Goal: Task Accomplishment & Management: Use online tool/utility

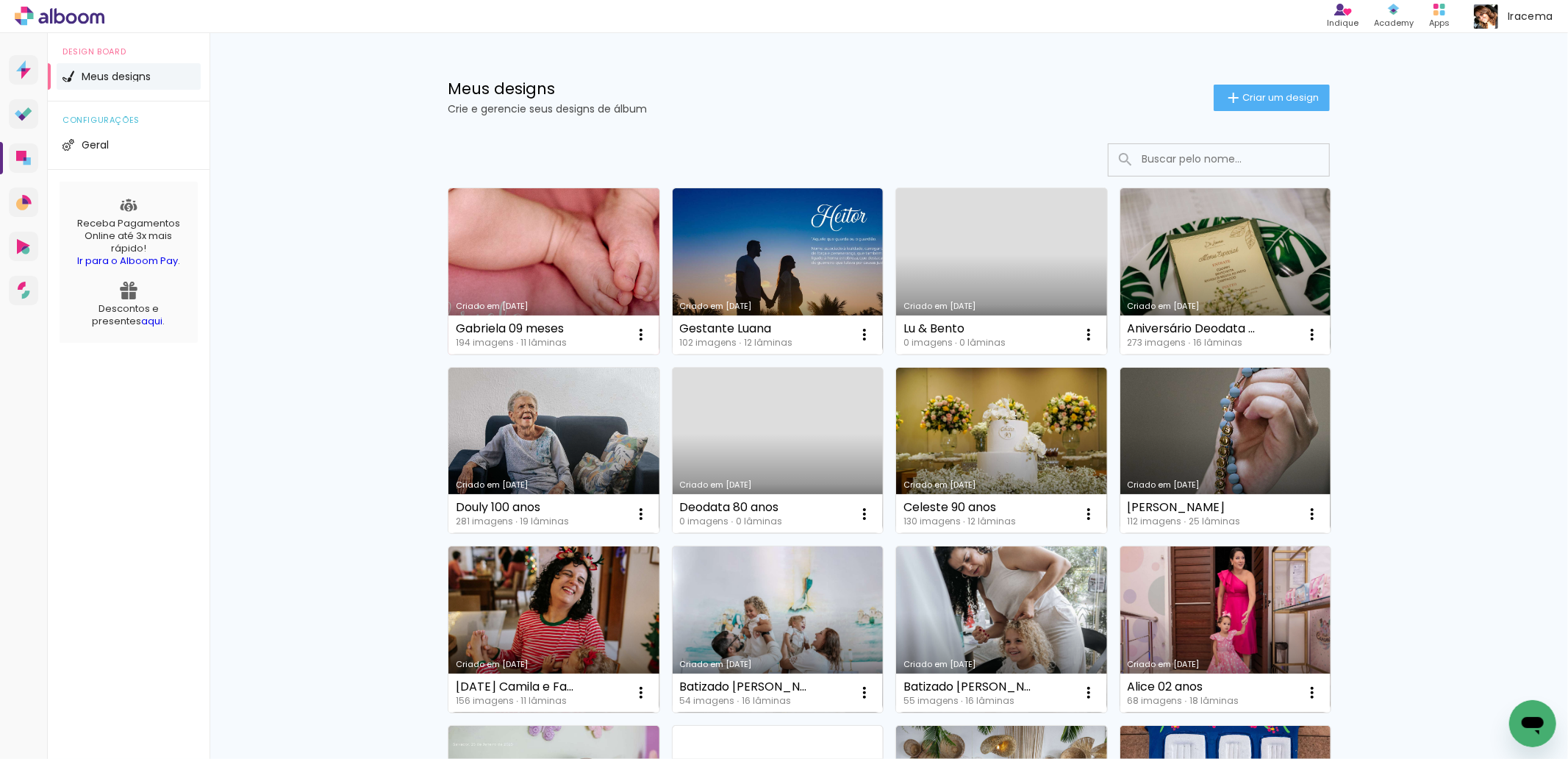
click at [560, 250] on link "Criado em [DATE]" at bounding box center [554, 271] width 211 height 166
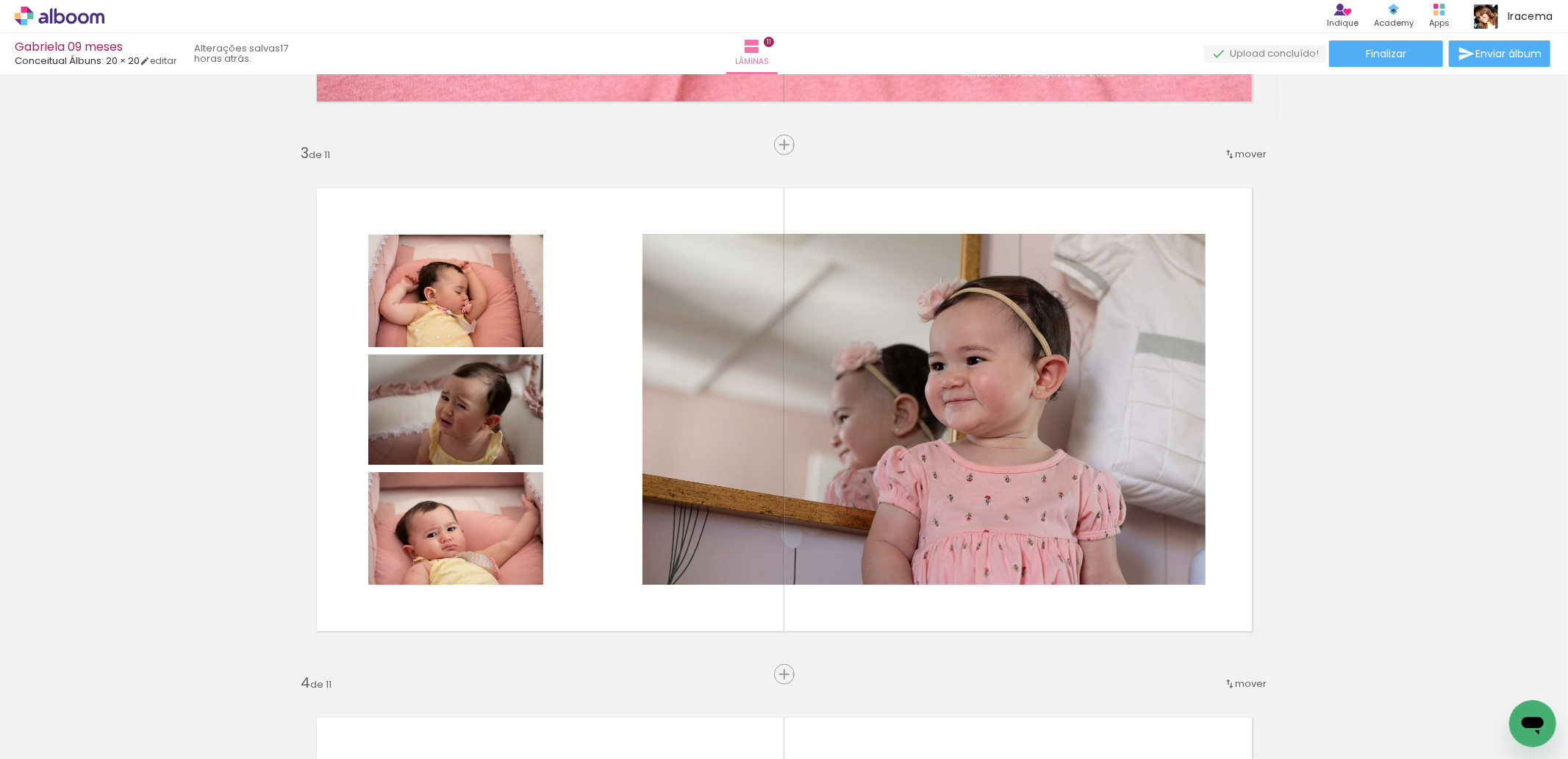
scroll to position [1029, 0]
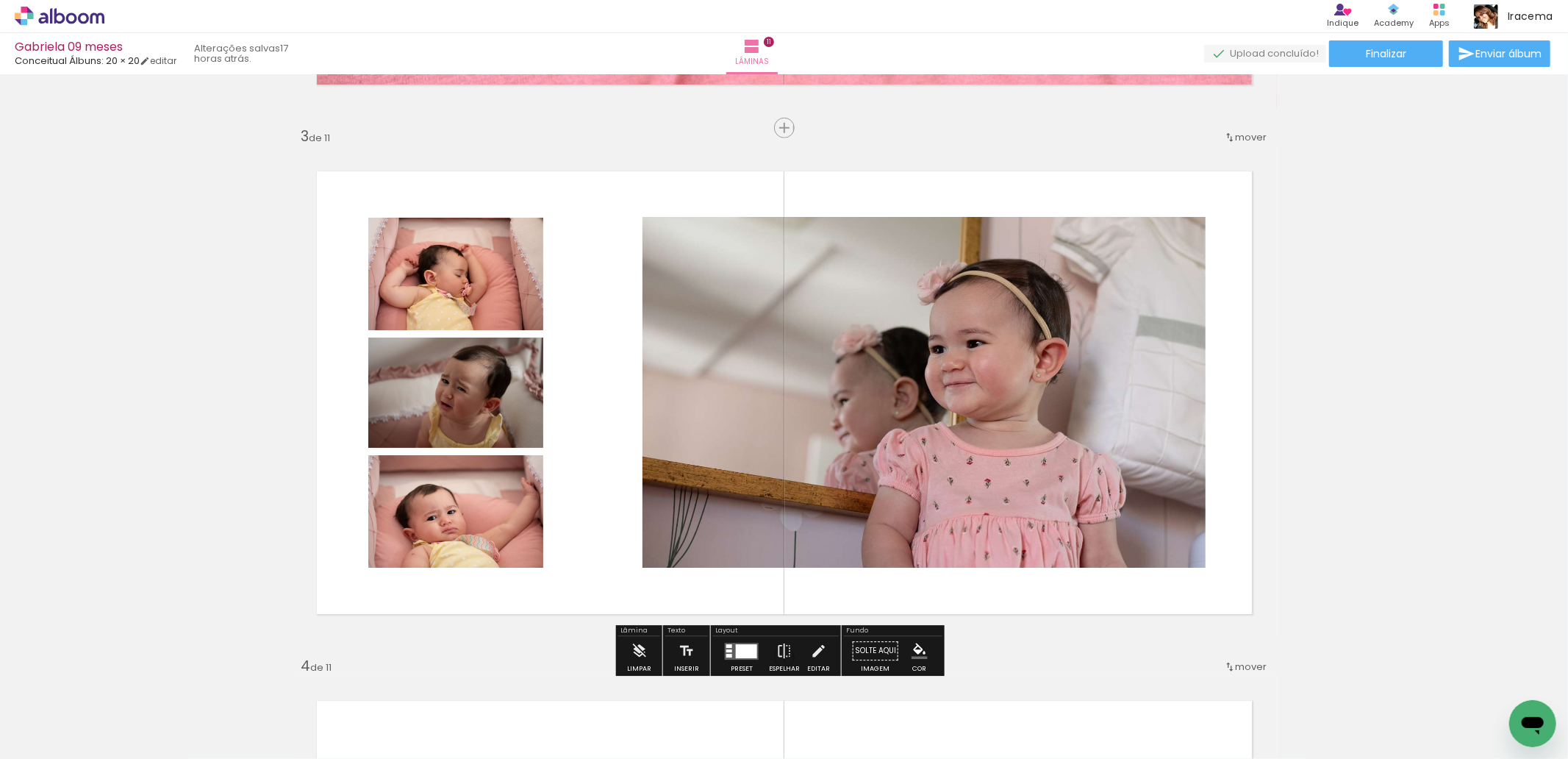
click at [56, 731] on span "Adicionar Fotos" at bounding box center [52, 739] width 44 height 16
click at [0, 0] on input "file" at bounding box center [0, 0] width 0 height 0
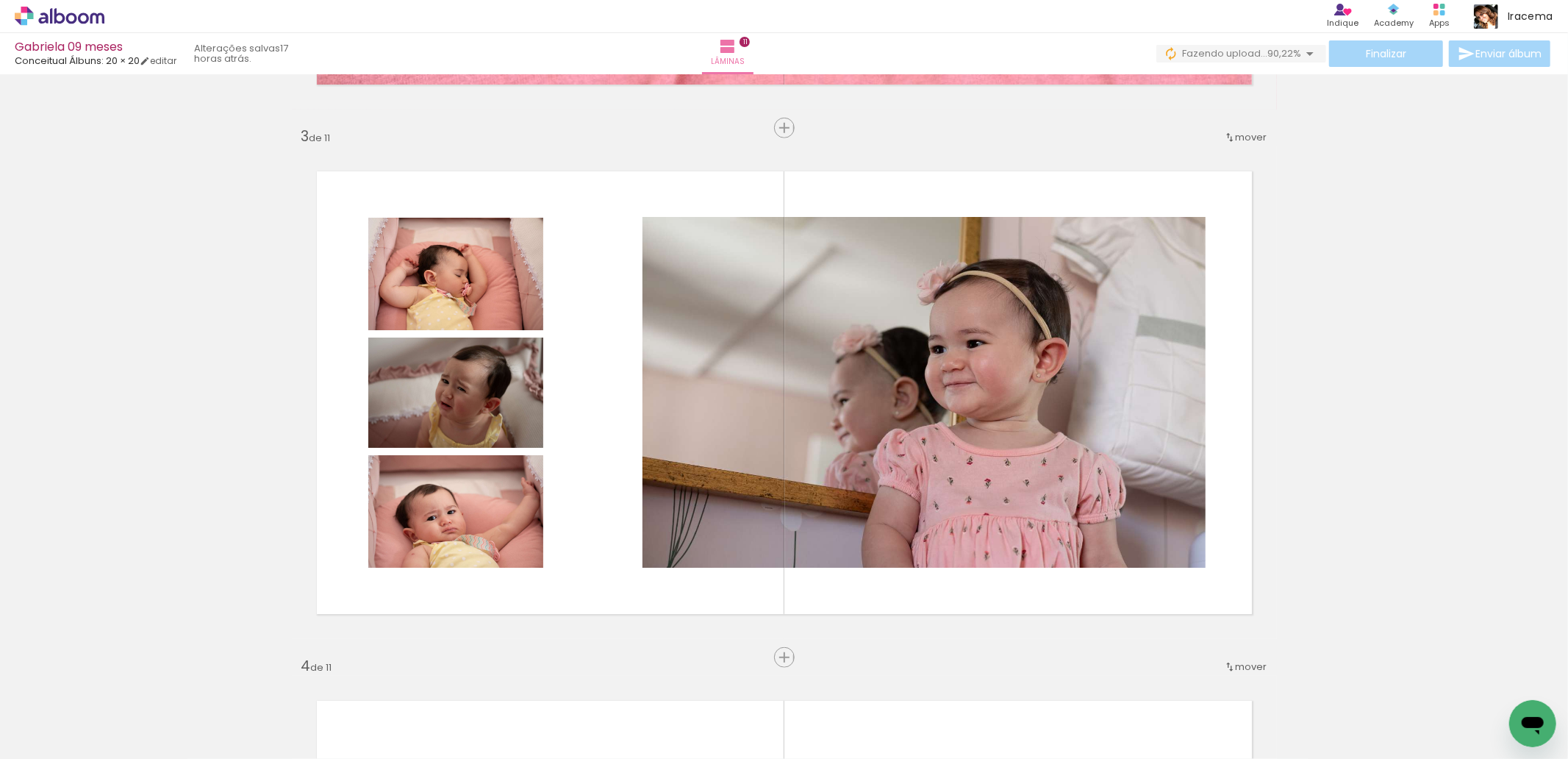
scroll to position [0, 16336]
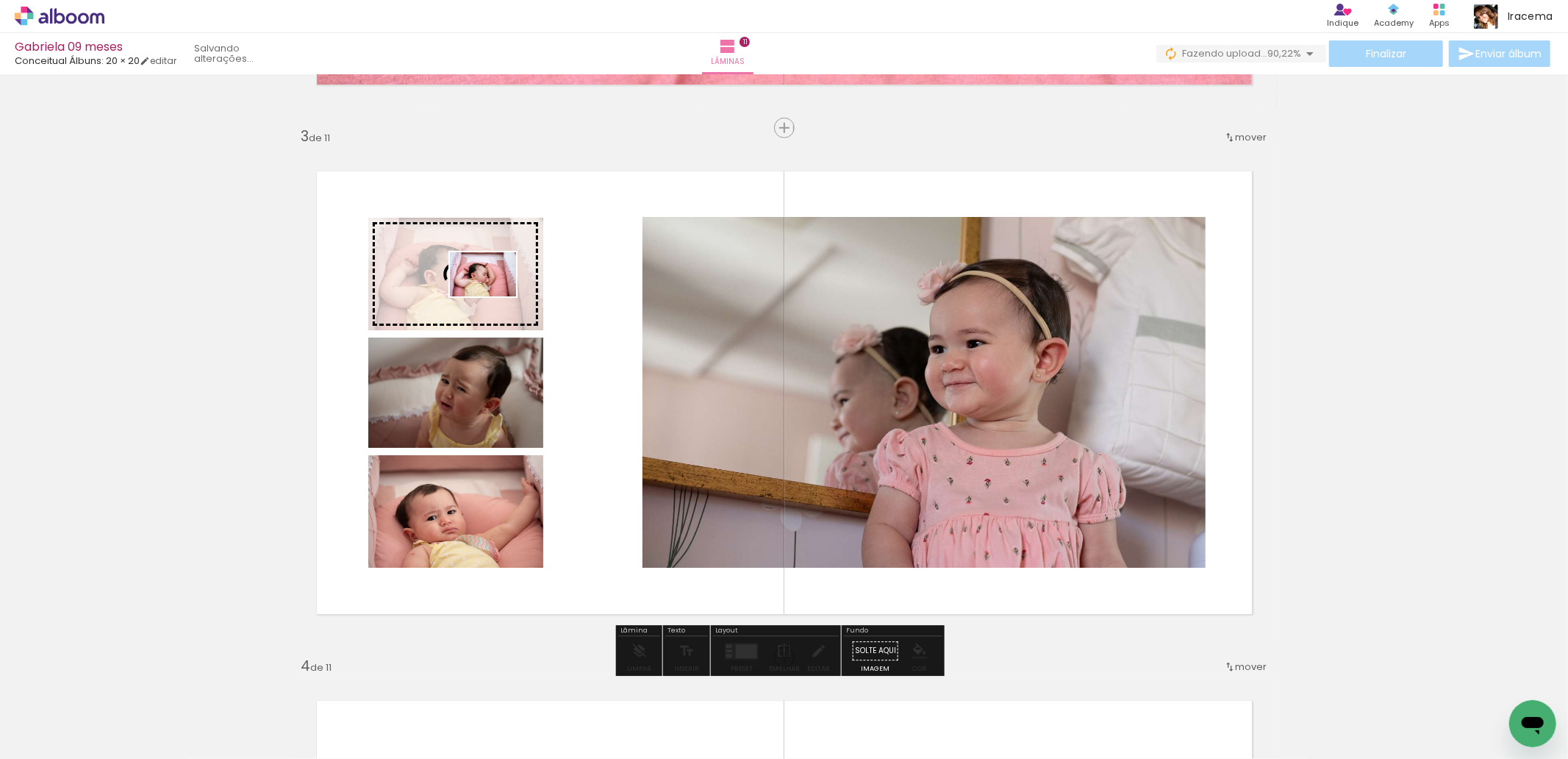
drag, startPoint x: 530, startPoint y: 459, endPoint x: 494, endPoint y: 296, distance: 166.9
click at [494, 296] on quentale-workspace at bounding box center [784, 379] width 1568 height 759
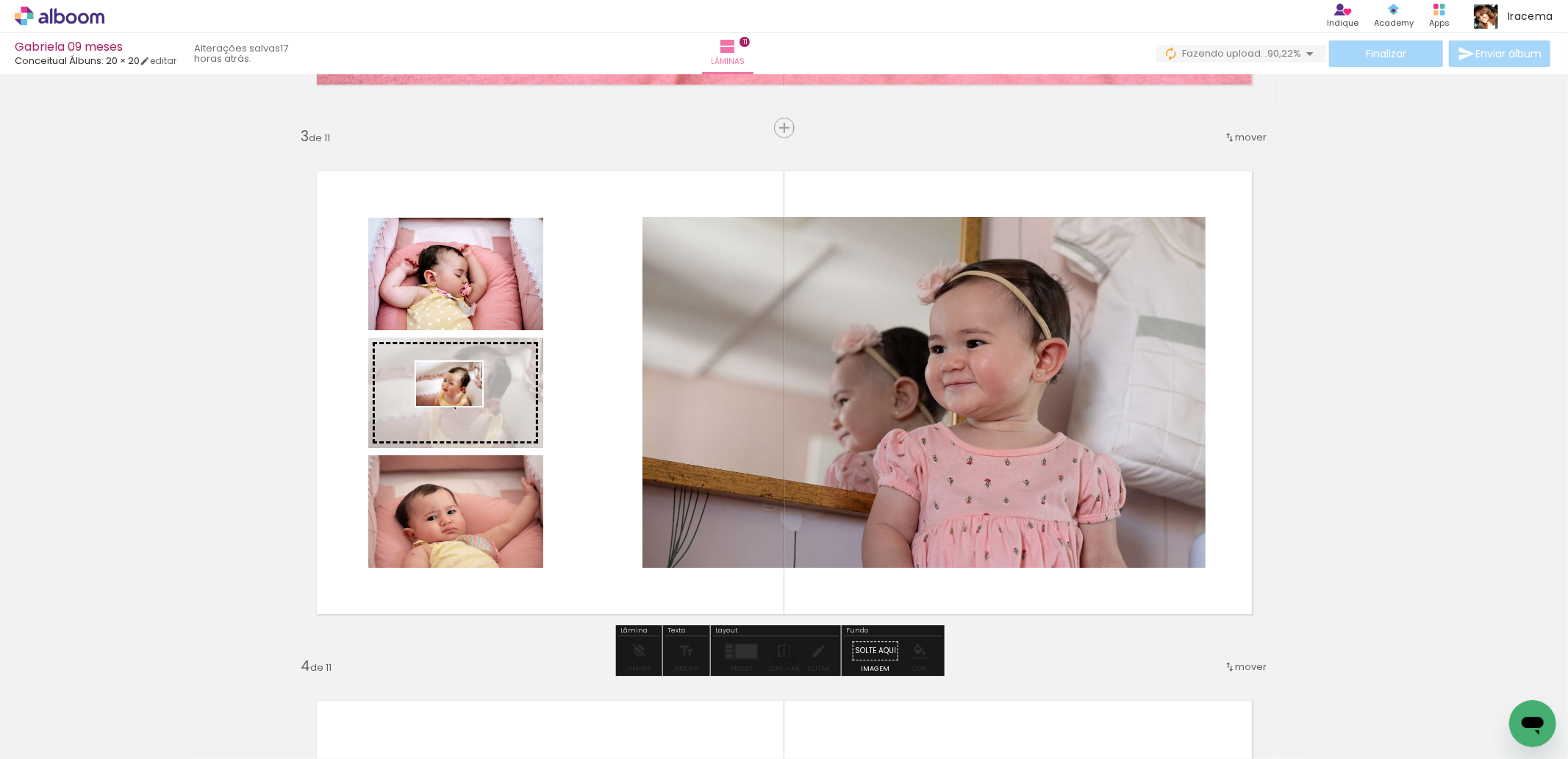
drag, startPoint x: 768, startPoint y: 711, endPoint x: 460, endPoint y: 406, distance: 433.5
click at [460, 406] on quentale-workspace at bounding box center [784, 379] width 1568 height 759
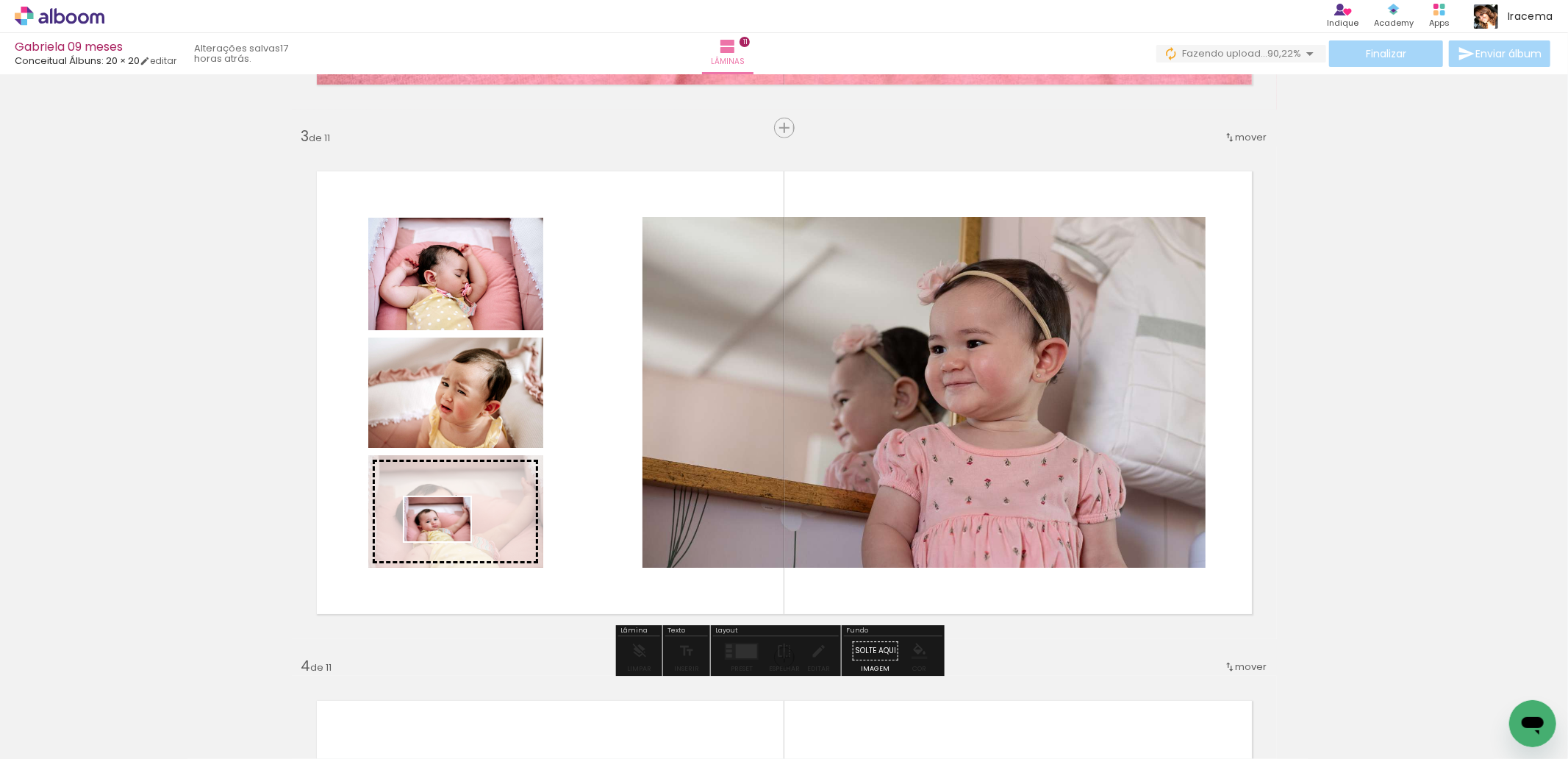
drag, startPoint x: 701, startPoint y: 721, endPoint x: 449, endPoint y: 541, distance: 309.7
click at [449, 541] on quentale-workspace at bounding box center [784, 379] width 1568 height 759
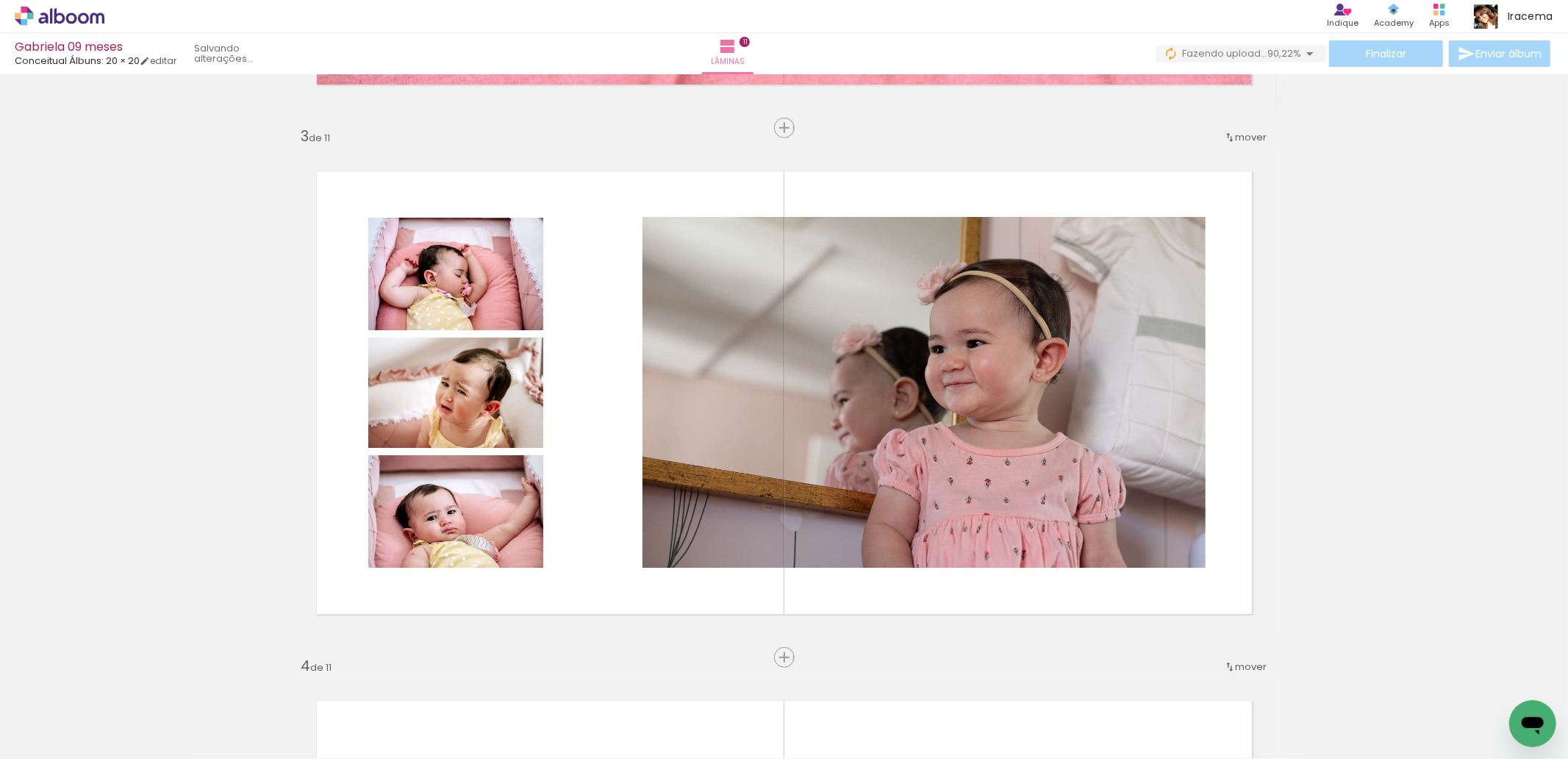
scroll to position [0, 15696]
click at [55, 732] on span "Adicionar Fotos" at bounding box center [52, 739] width 44 height 16
click at [0, 0] on input "file" at bounding box center [0, 0] width 0 height 0
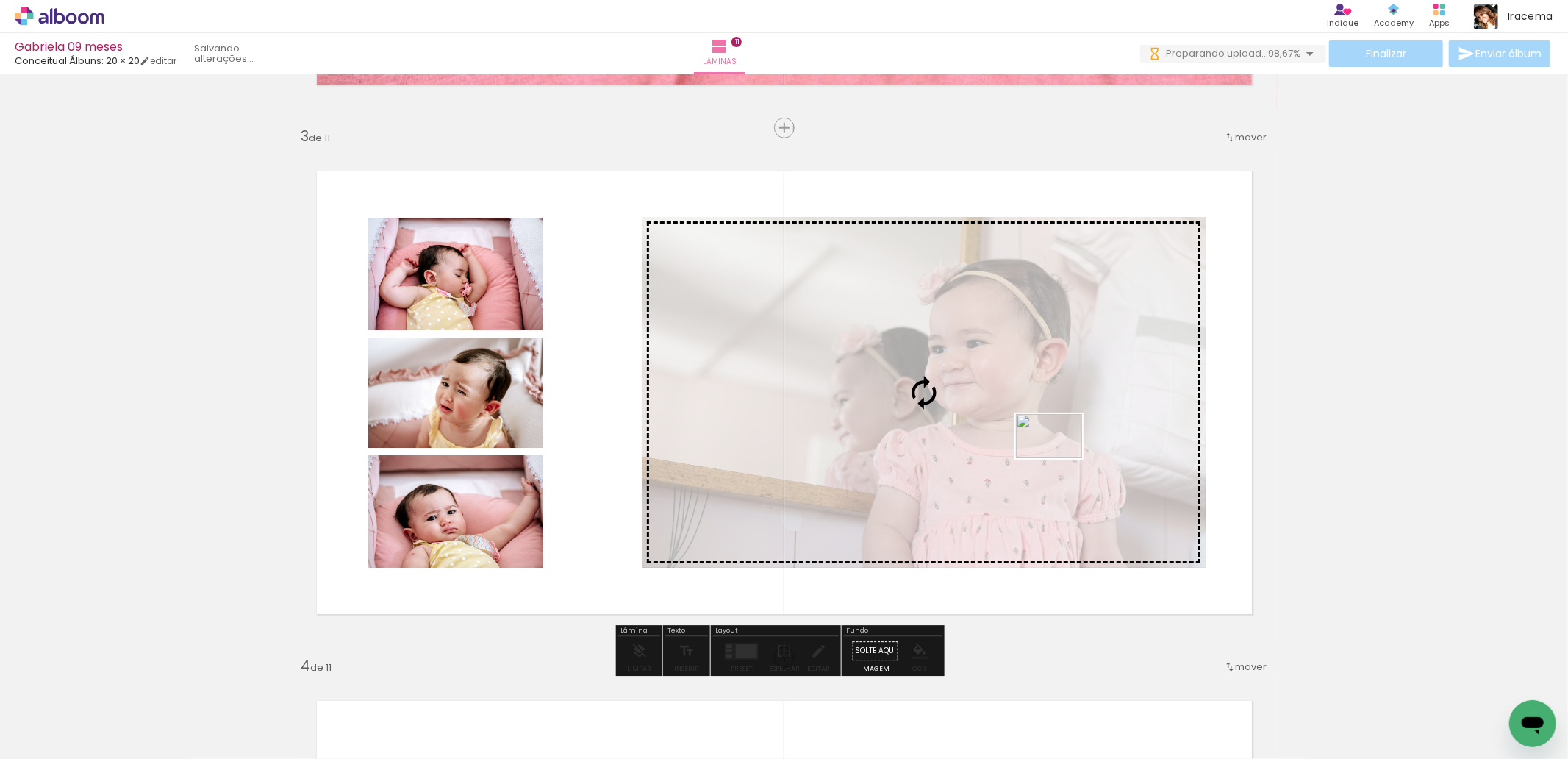
drag, startPoint x: 1498, startPoint y: 713, endPoint x: 1060, endPoint y: 458, distance: 506.8
click at [1060, 458] on quentale-workspace at bounding box center [784, 379] width 1568 height 759
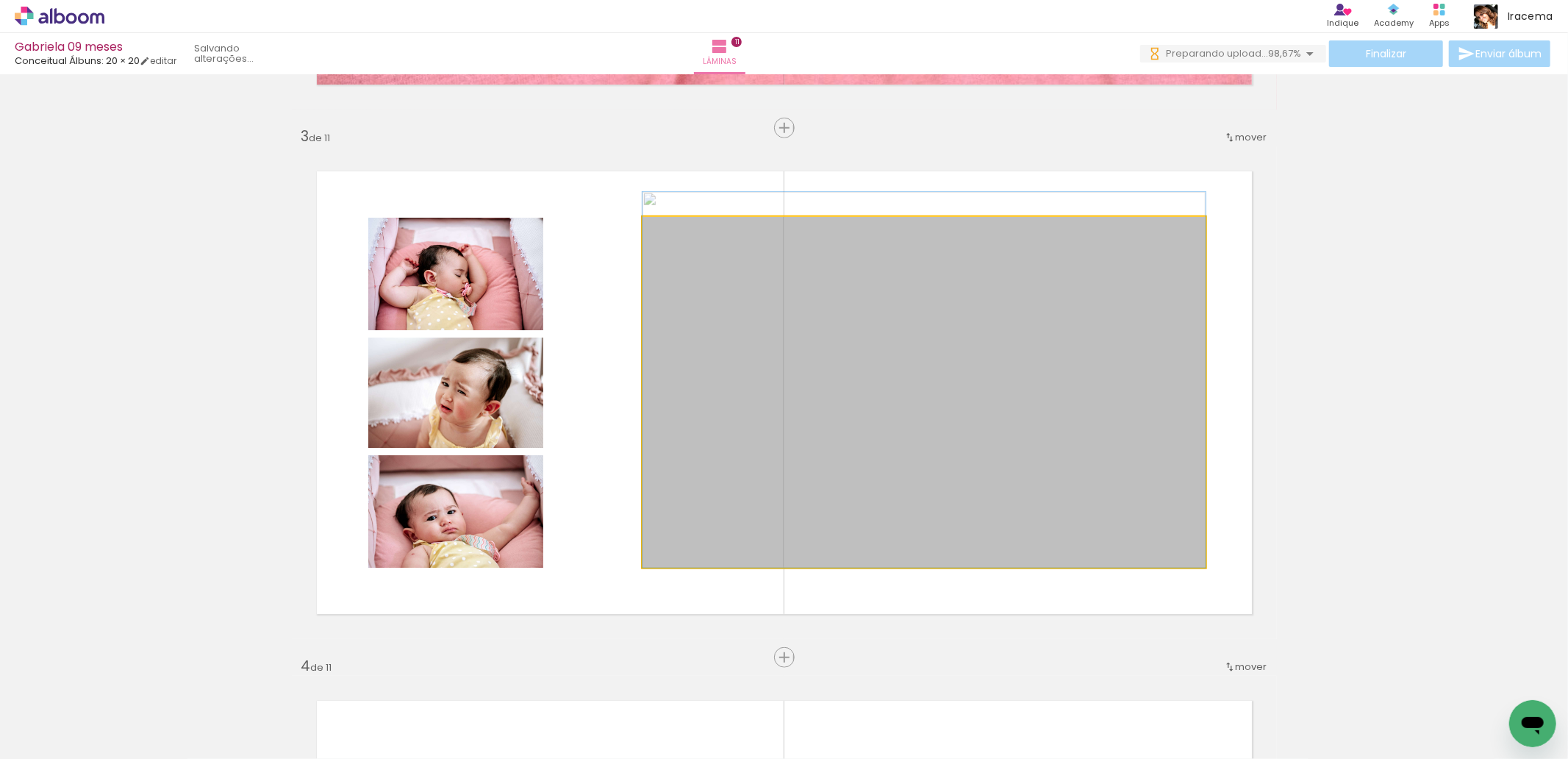
drag, startPoint x: 853, startPoint y: 303, endPoint x: 884, endPoint y: 290, distance: 33.6
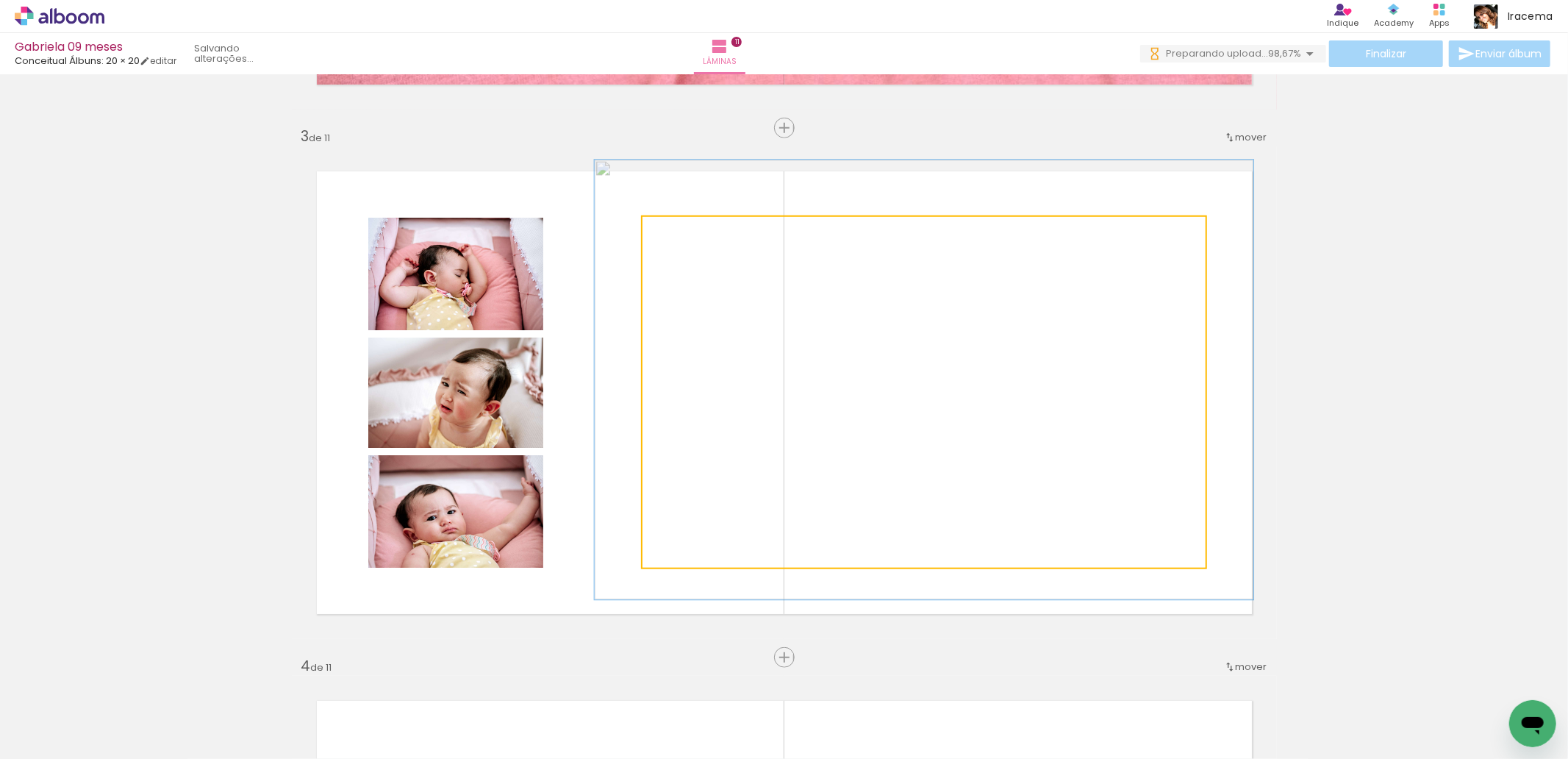
type paper-slider "119"
click at [683, 233] on div at bounding box center [686, 232] width 13 height 13
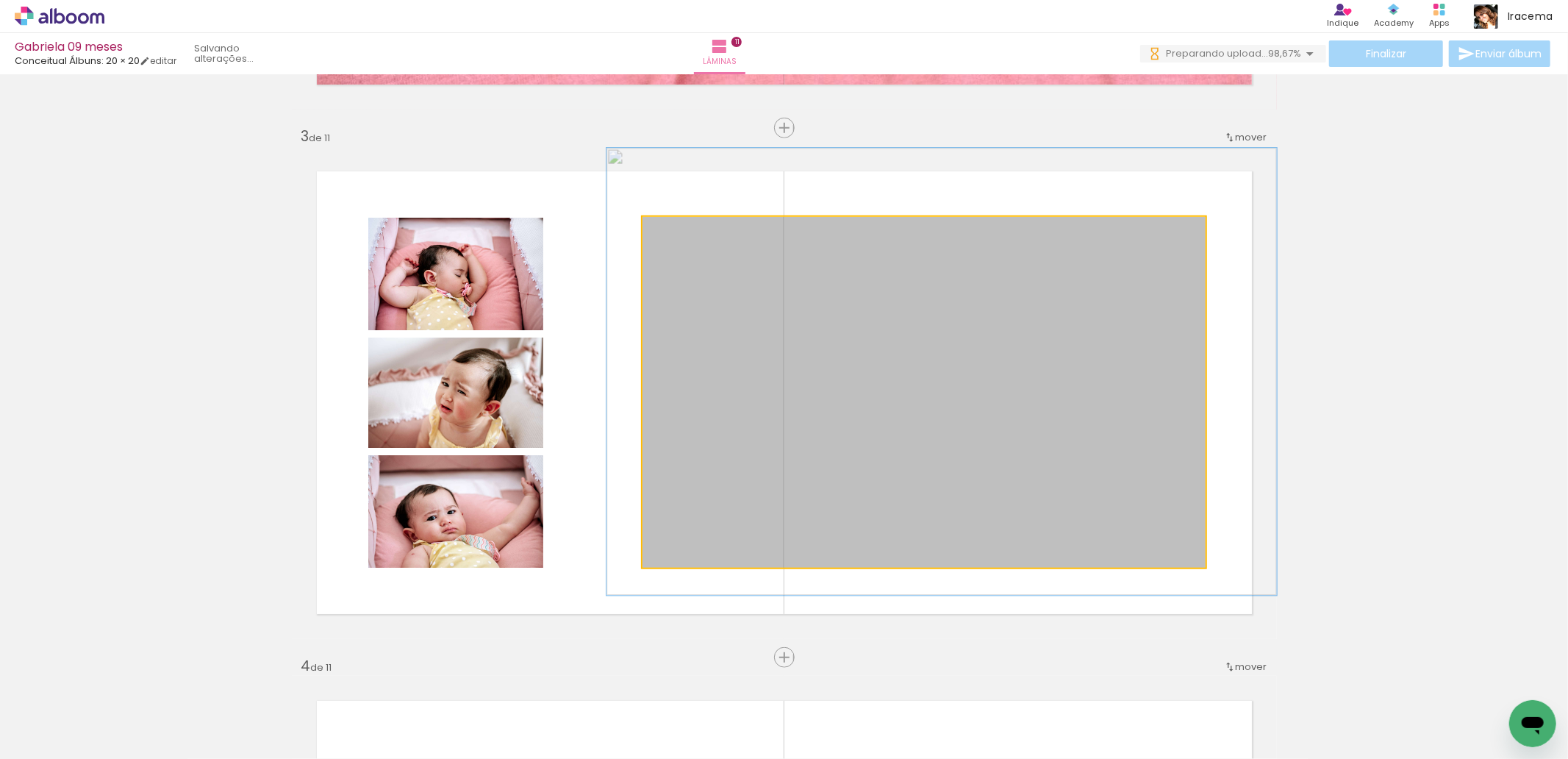
drag, startPoint x: 928, startPoint y: 296, endPoint x: 946, endPoint y: 287, distance: 20.1
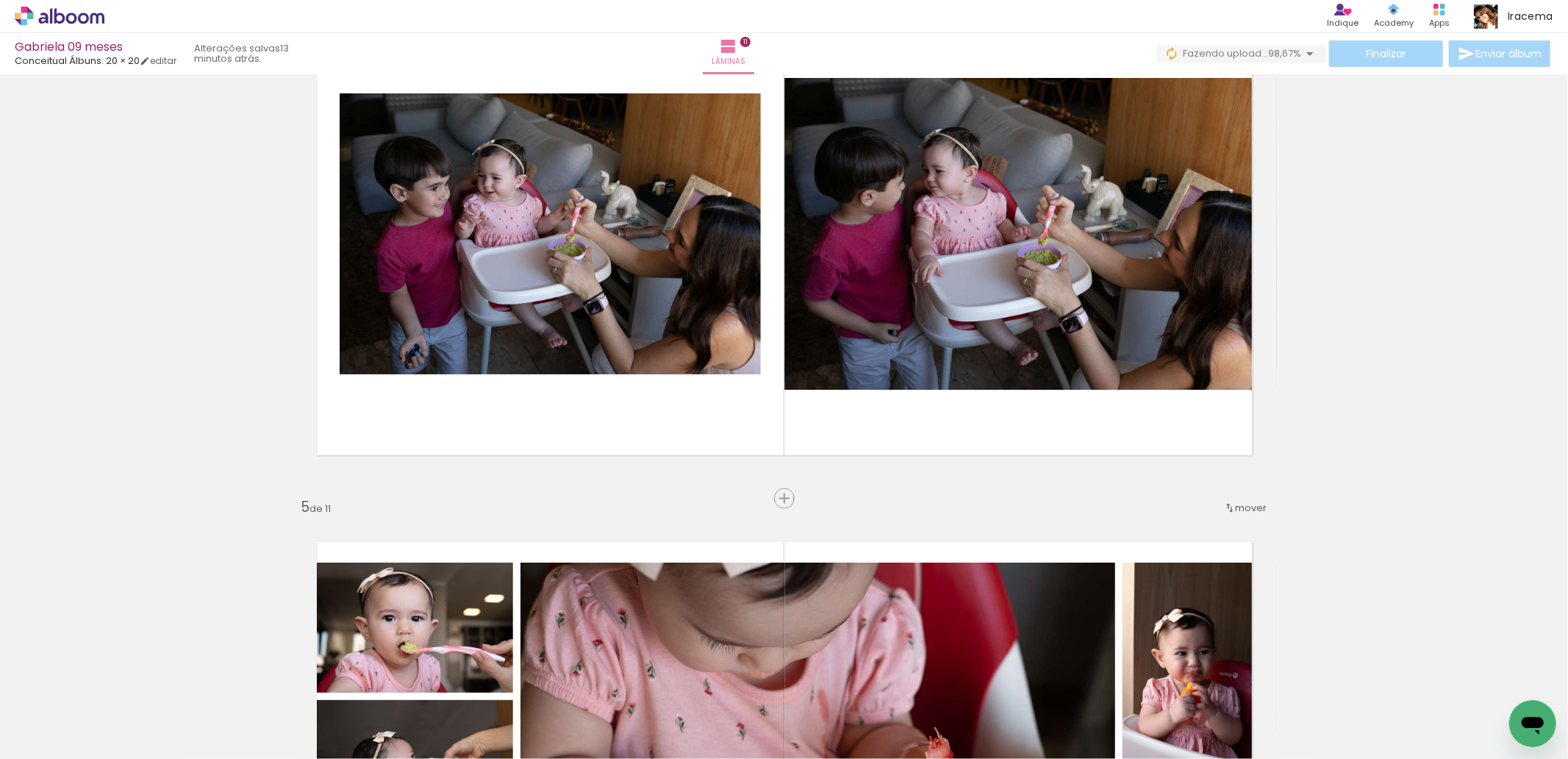
scroll to position [0, 15686]
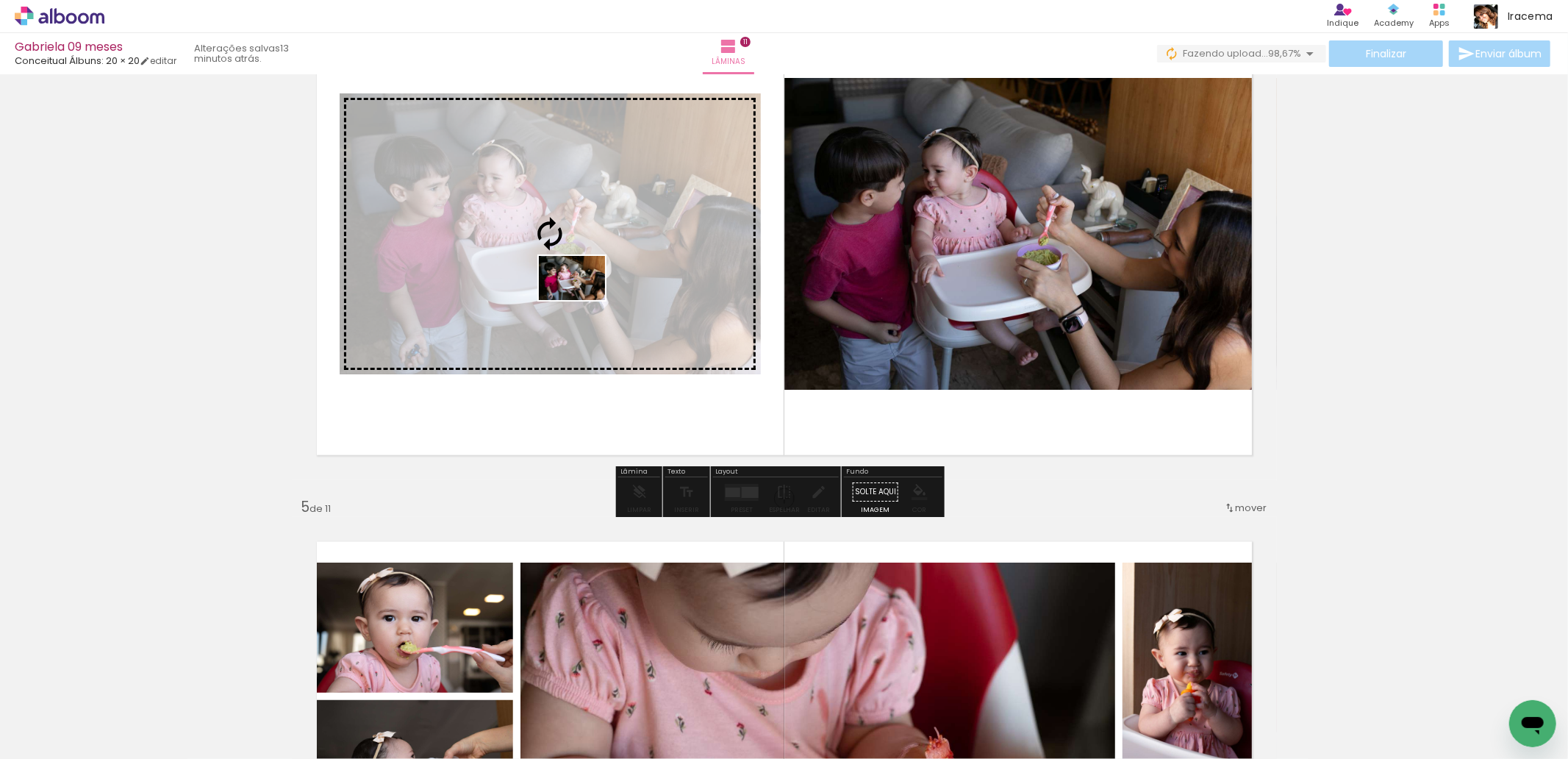
drag, startPoint x: 586, startPoint y: 717, endPoint x: 583, endPoint y: 300, distance: 417.0
click at [583, 300] on quentale-workspace at bounding box center [784, 379] width 1568 height 759
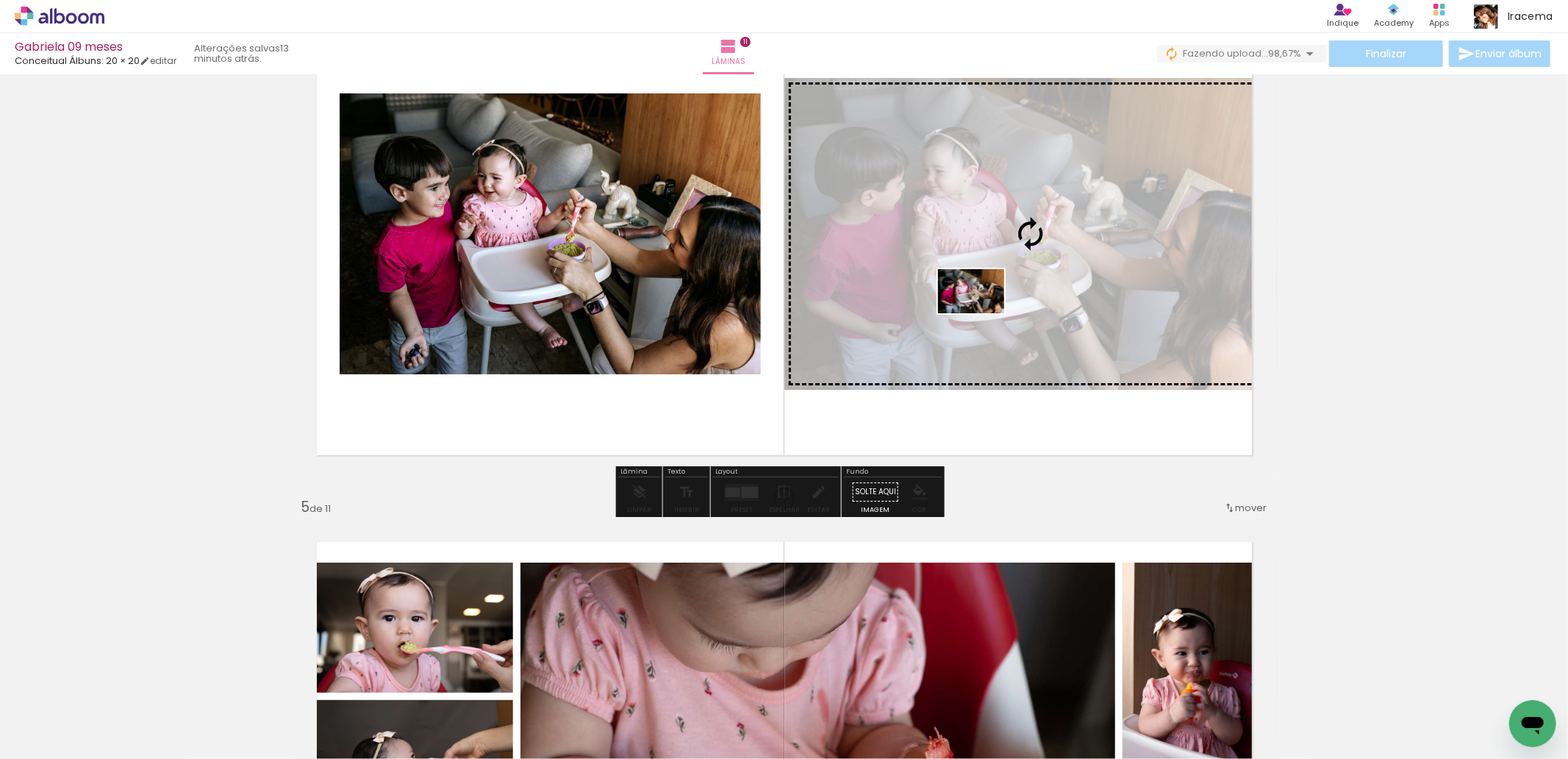
drag, startPoint x: 685, startPoint y: 719, endPoint x: 982, endPoint y: 313, distance: 503.0
click at [982, 313] on quentale-workspace at bounding box center [784, 379] width 1568 height 759
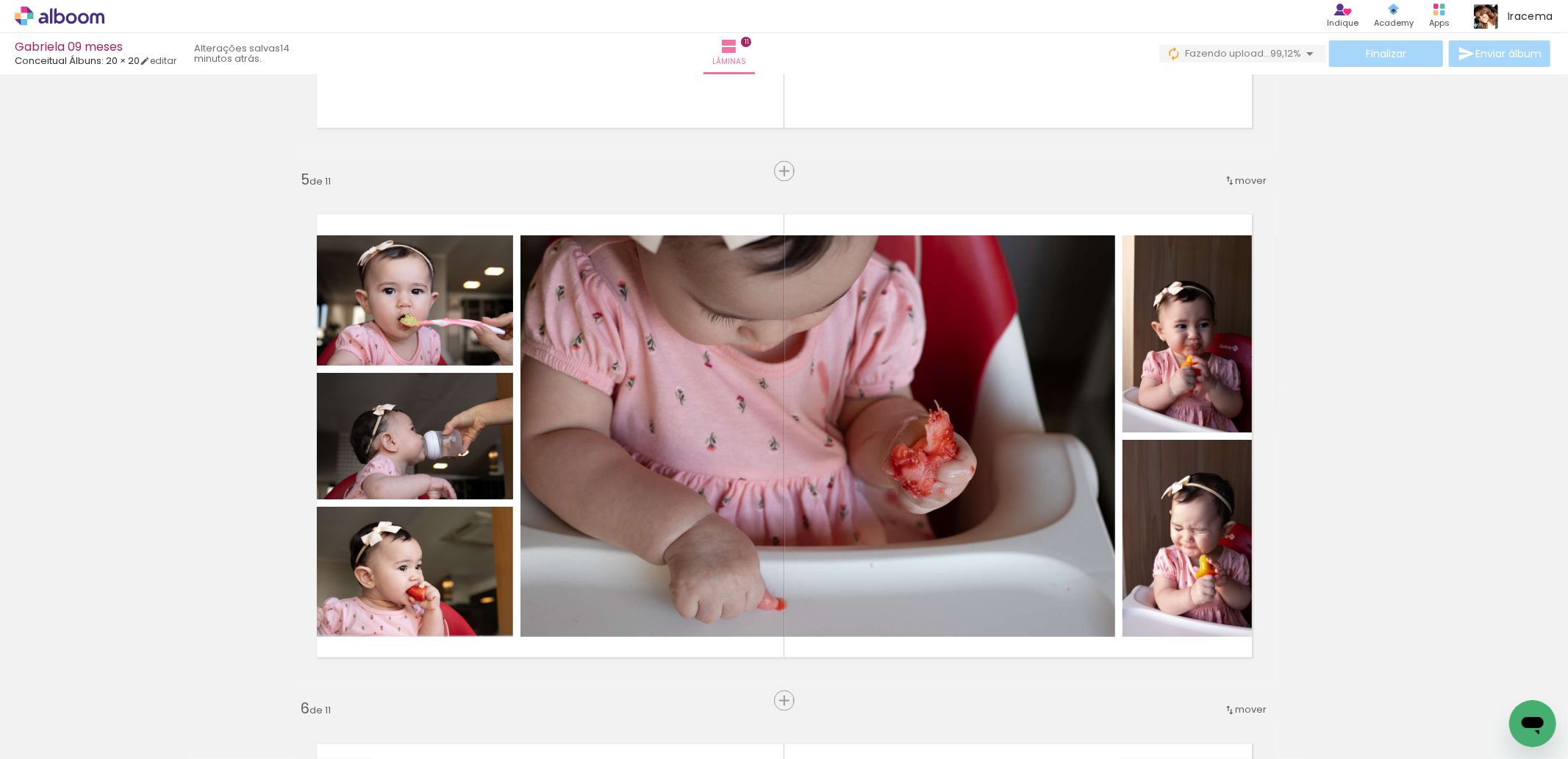
scroll to position [0, 16785]
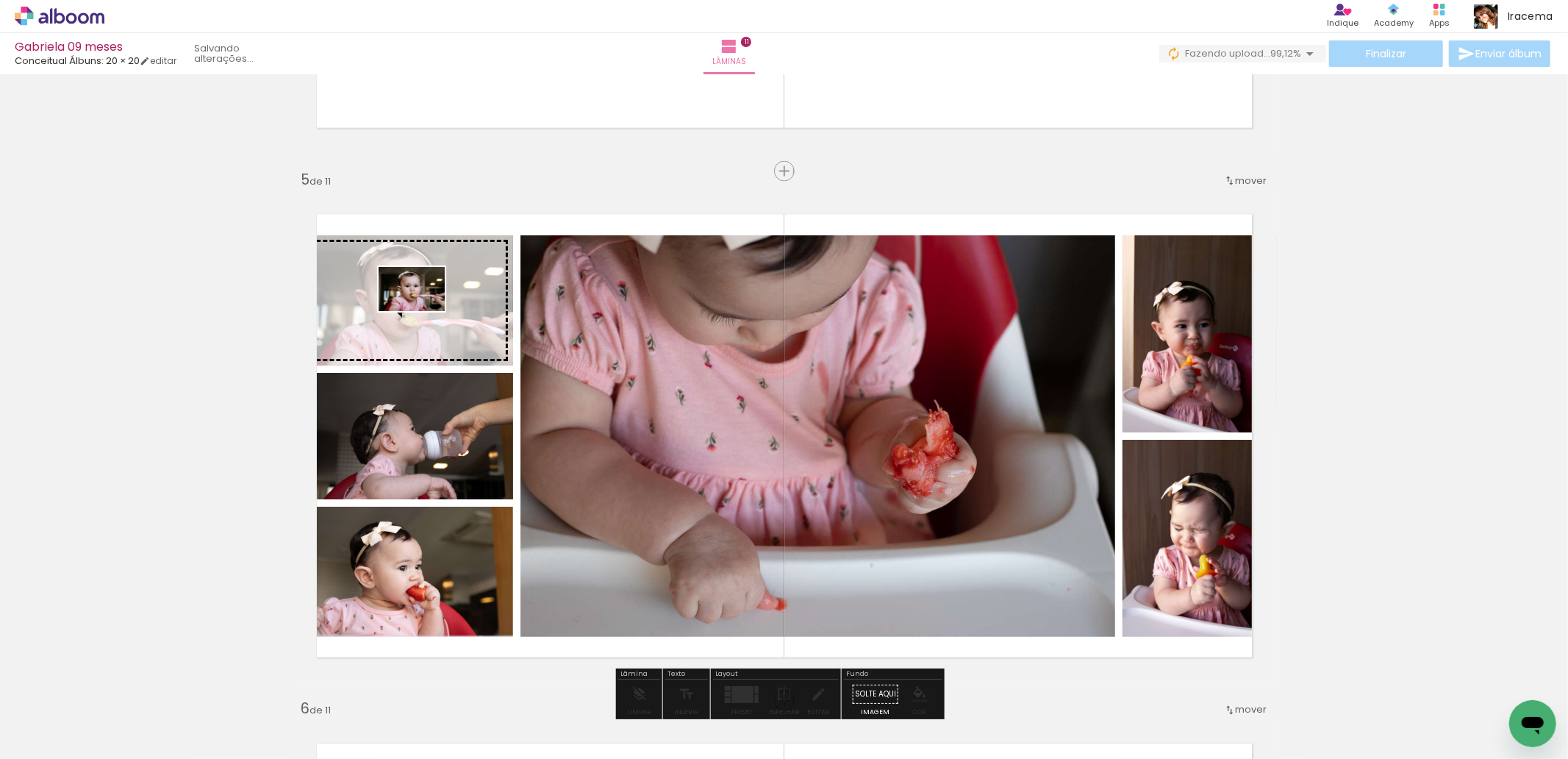
drag, startPoint x: 818, startPoint y: 716, endPoint x: 425, endPoint y: 314, distance: 562.2
click at [425, 314] on quentale-workspace at bounding box center [784, 379] width 1568 height 759
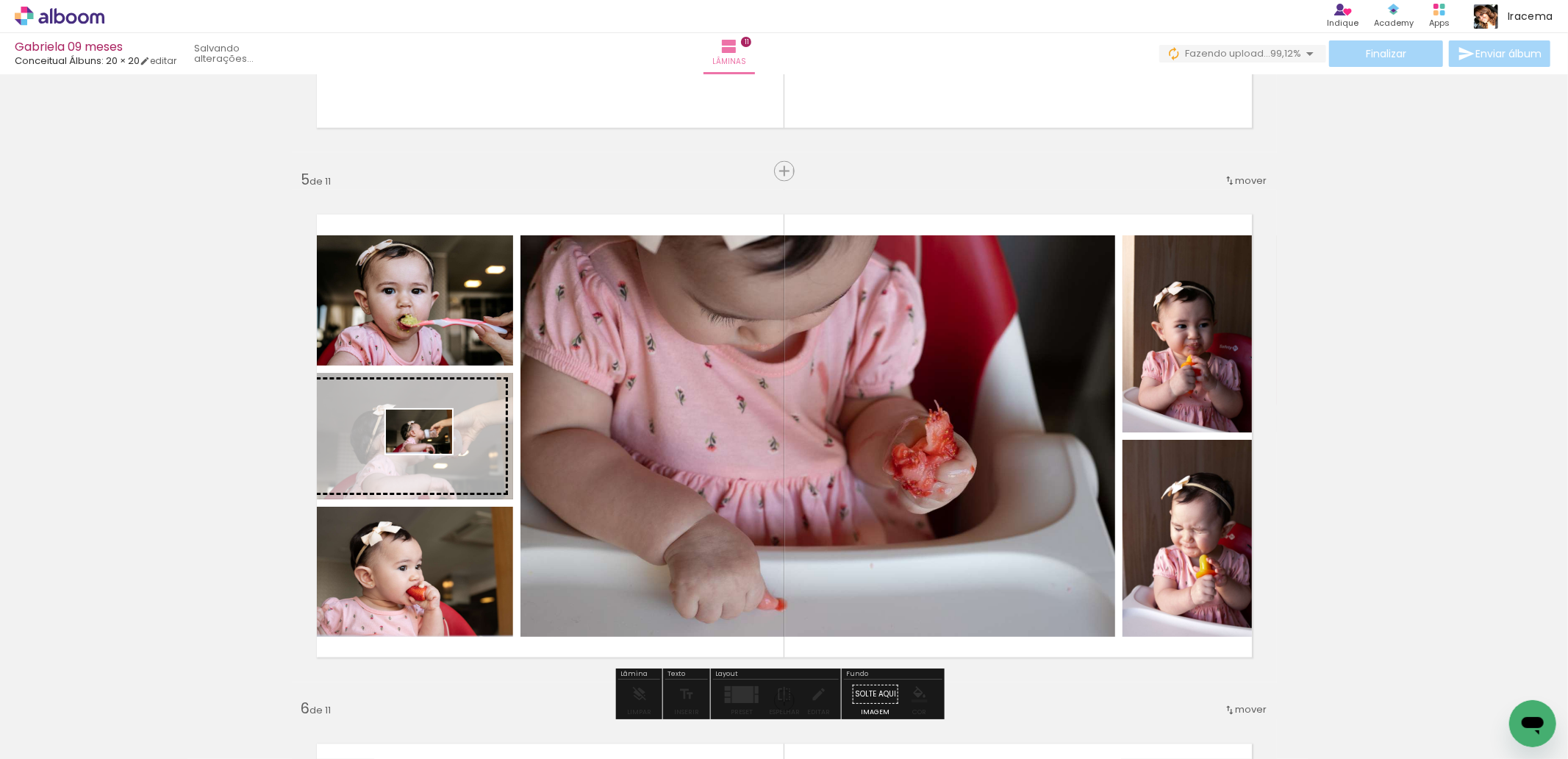
drag, startPoint x: 922, startPoint y: 708, endPoint x: 430, endPoint y: 453, distance: 554.2
click at [430, 453] on quentale-workspace at bounding box center [784, 379] width 1568 height 759
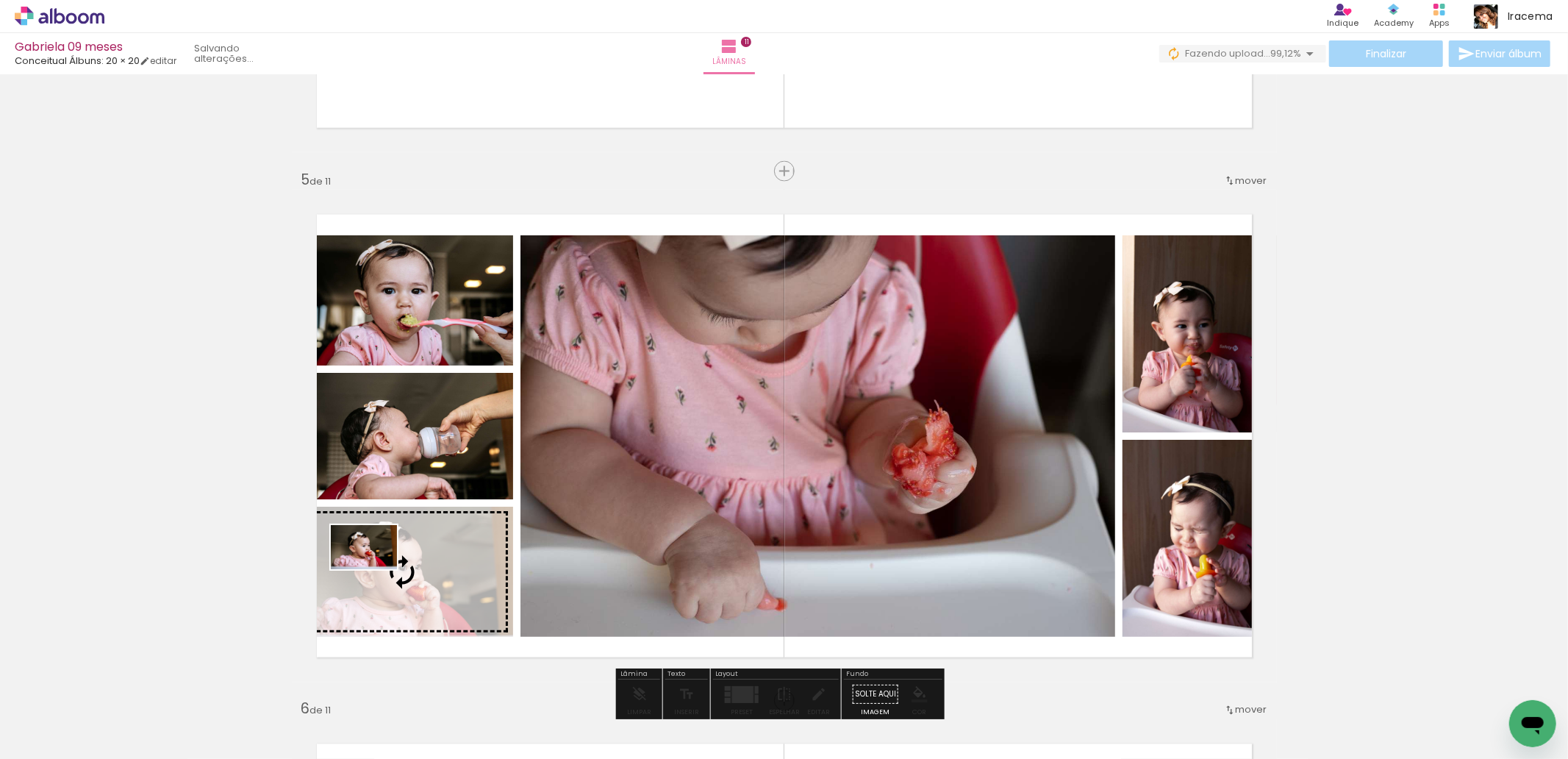
drag, startPoint x: 974, startPoint y: 714, endPoint x: 375, endPoint y: 569, distance: 616.3
click at [375, 569] on quentale-workspace at bounding box center [784, 379] width 1568 height 759
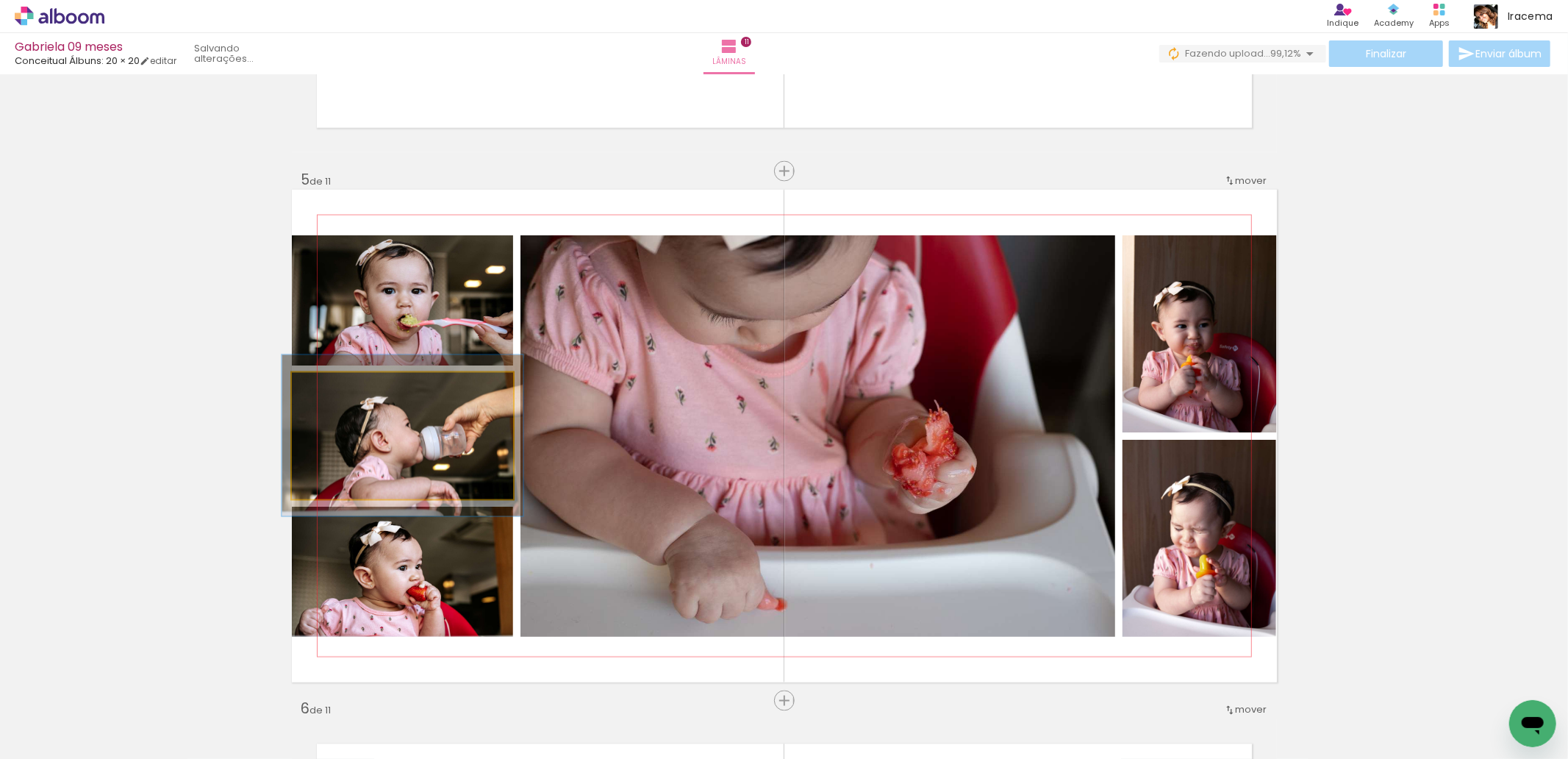
type paper-slider "109"
click at [325, 391] on div at bounding box center [331, 388] width 13 height 13
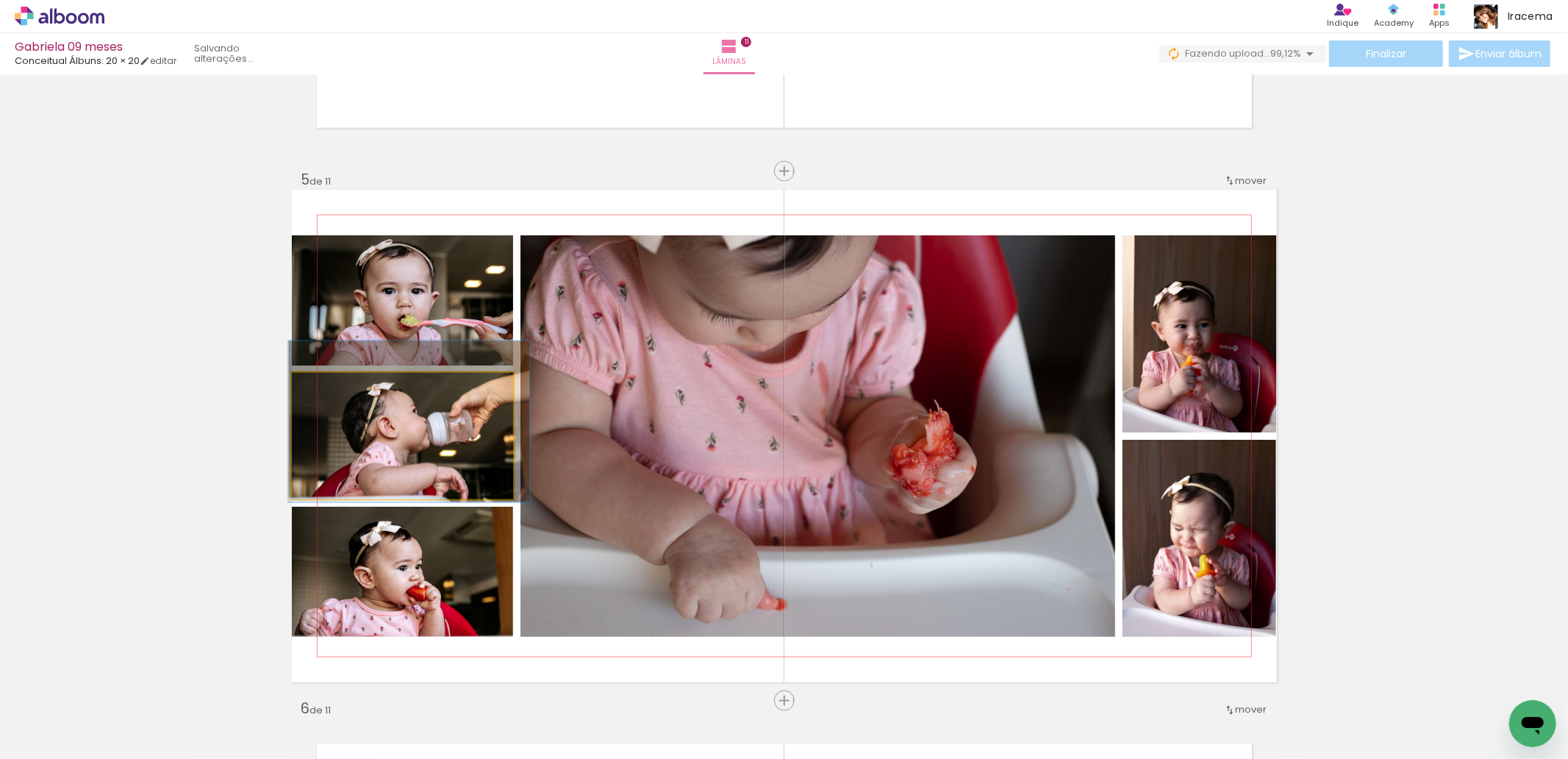
drag, startPoint x: 402, startPoint y: 427, endPoint x: 406, endPoint y: 420, distance: 8.1
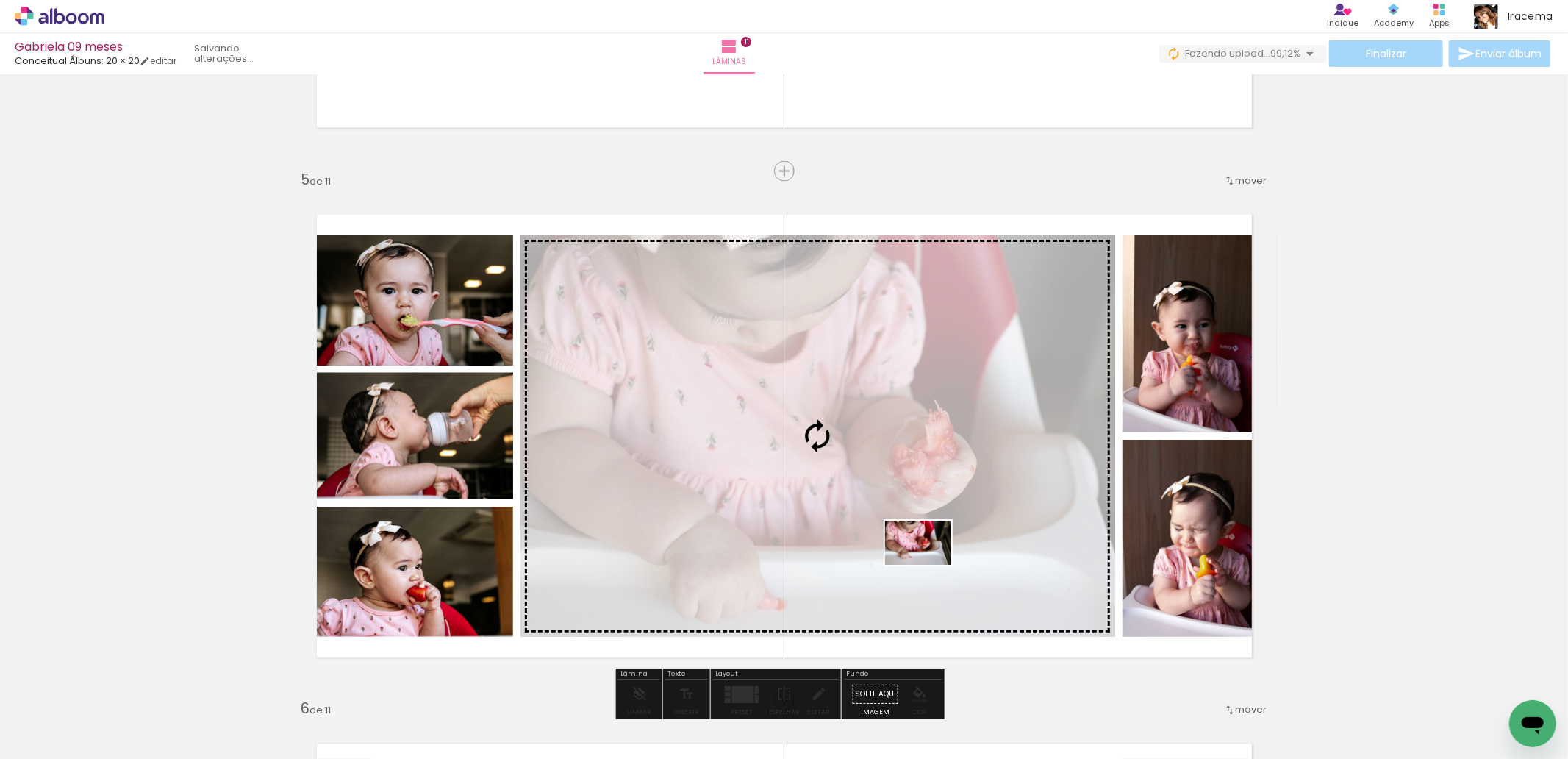
drag, startPoint x: 1056, startPoint y: 721, endPoint x: 929, endPoint y: 565, distance: 201.2
click at [929, 565] on quentale-workspace at bounding box center [784, 379] width 1568 height 759
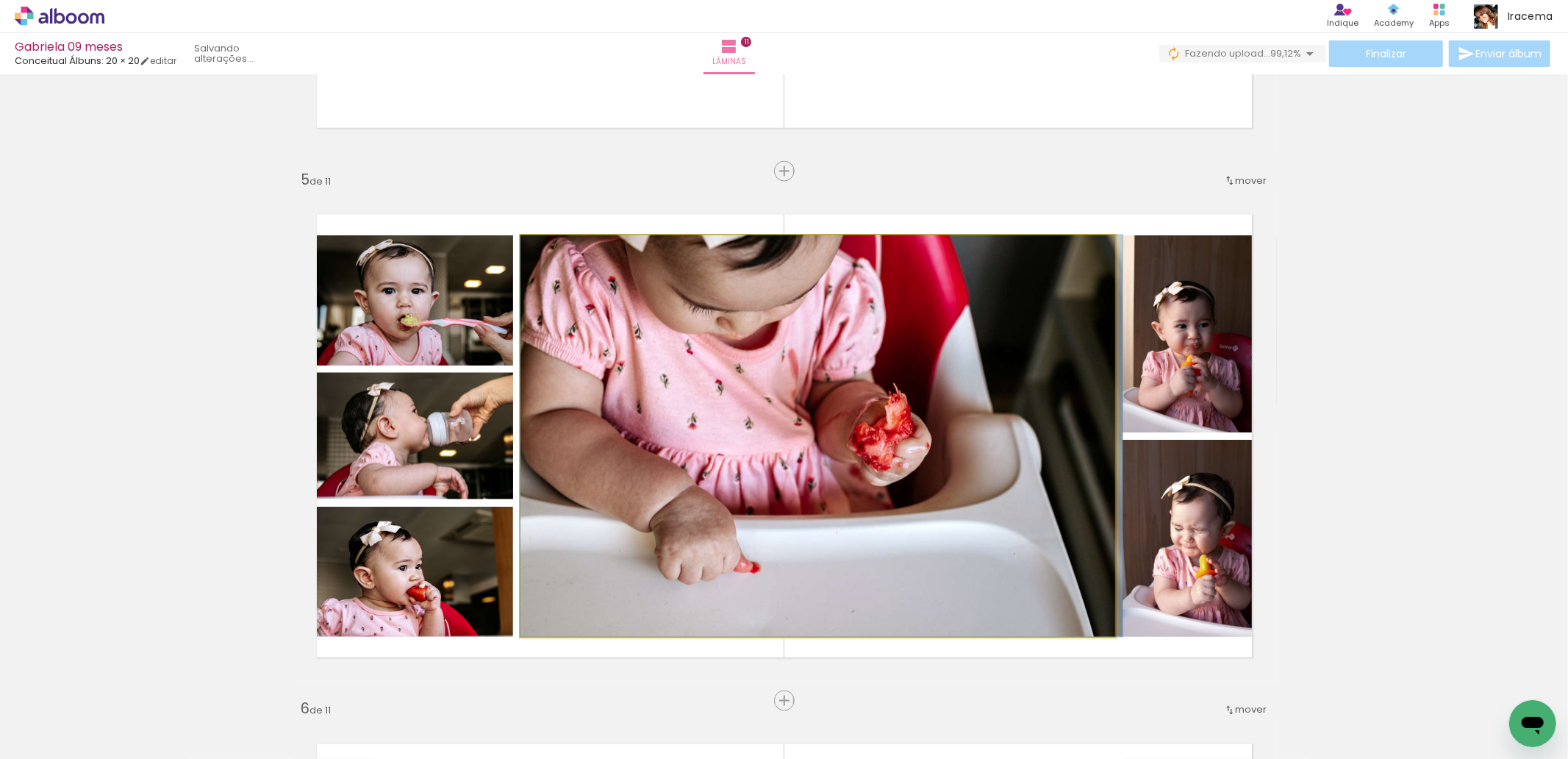
drag, startPoint x: 876, startPoint y: 511, endPoint x: 943, endPoint y: 544, distance: 74.7
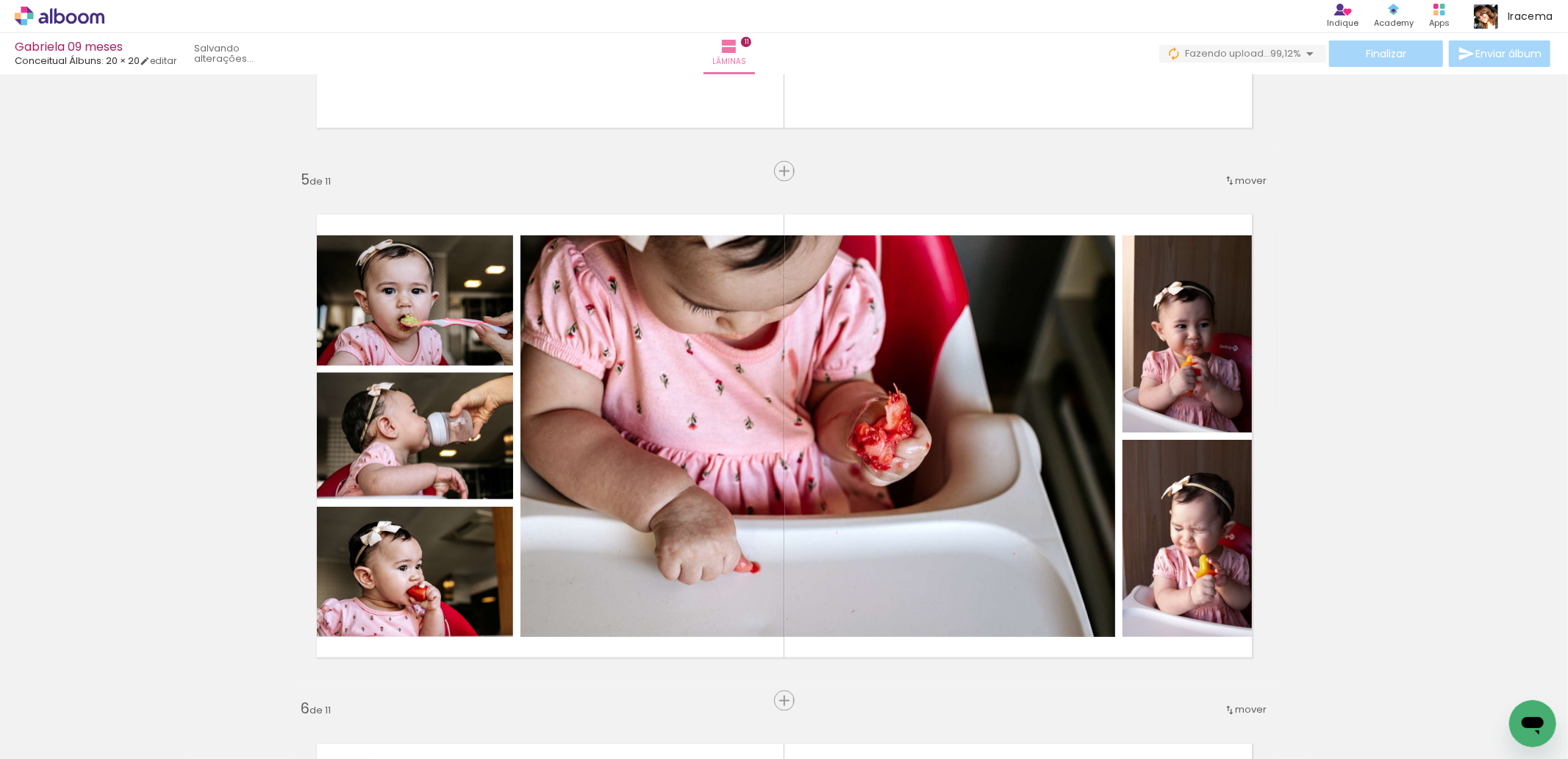
scroll to position [0, 15539]
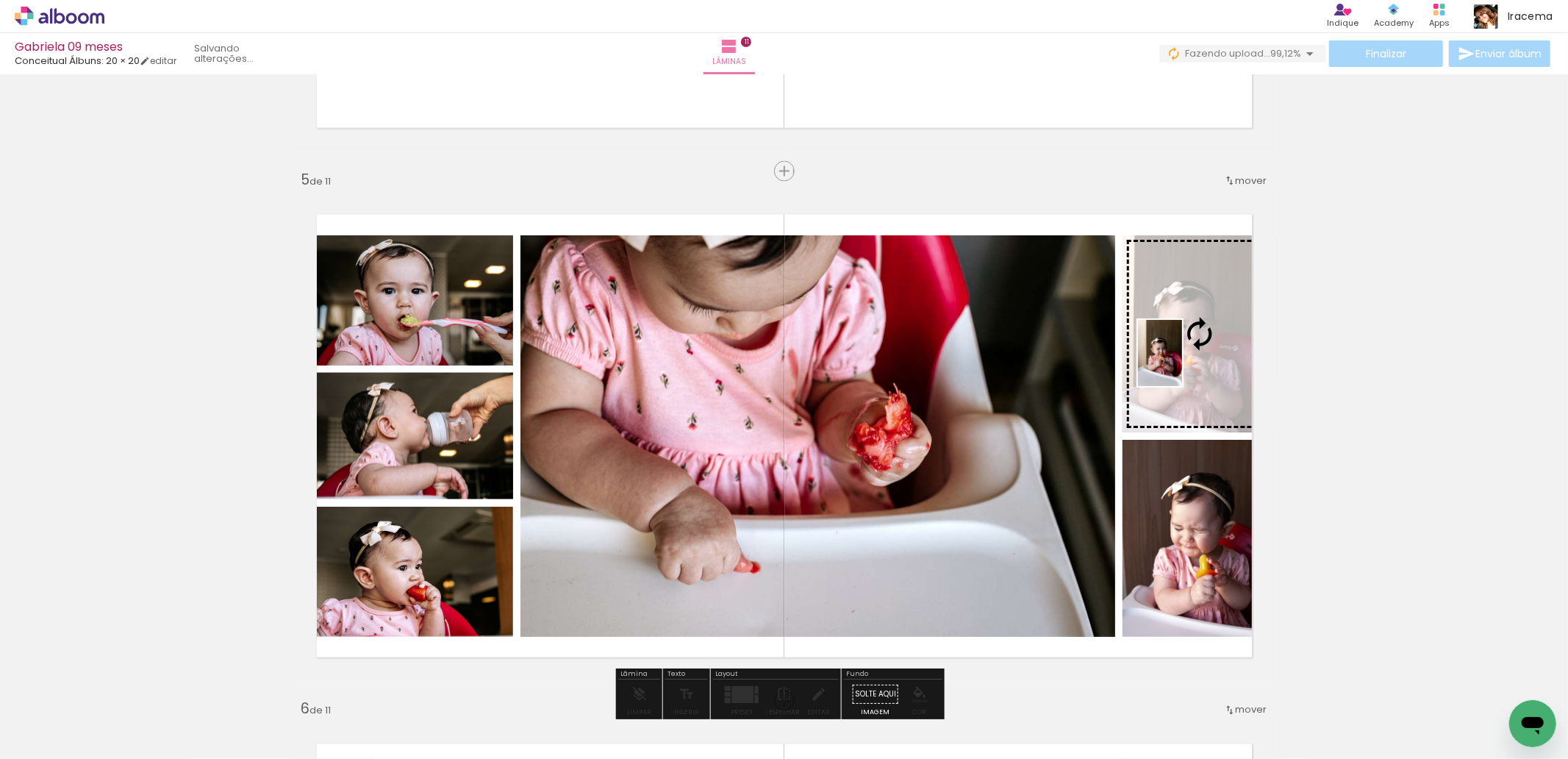
drag, startPoint x: 995, startPoint y: 715, endPoint x: 1182, endPoint y: 364, distance: 397.7
click at [1182, 364] on quentale-workspace at bounding box center [784, 379] width 1568 height 759
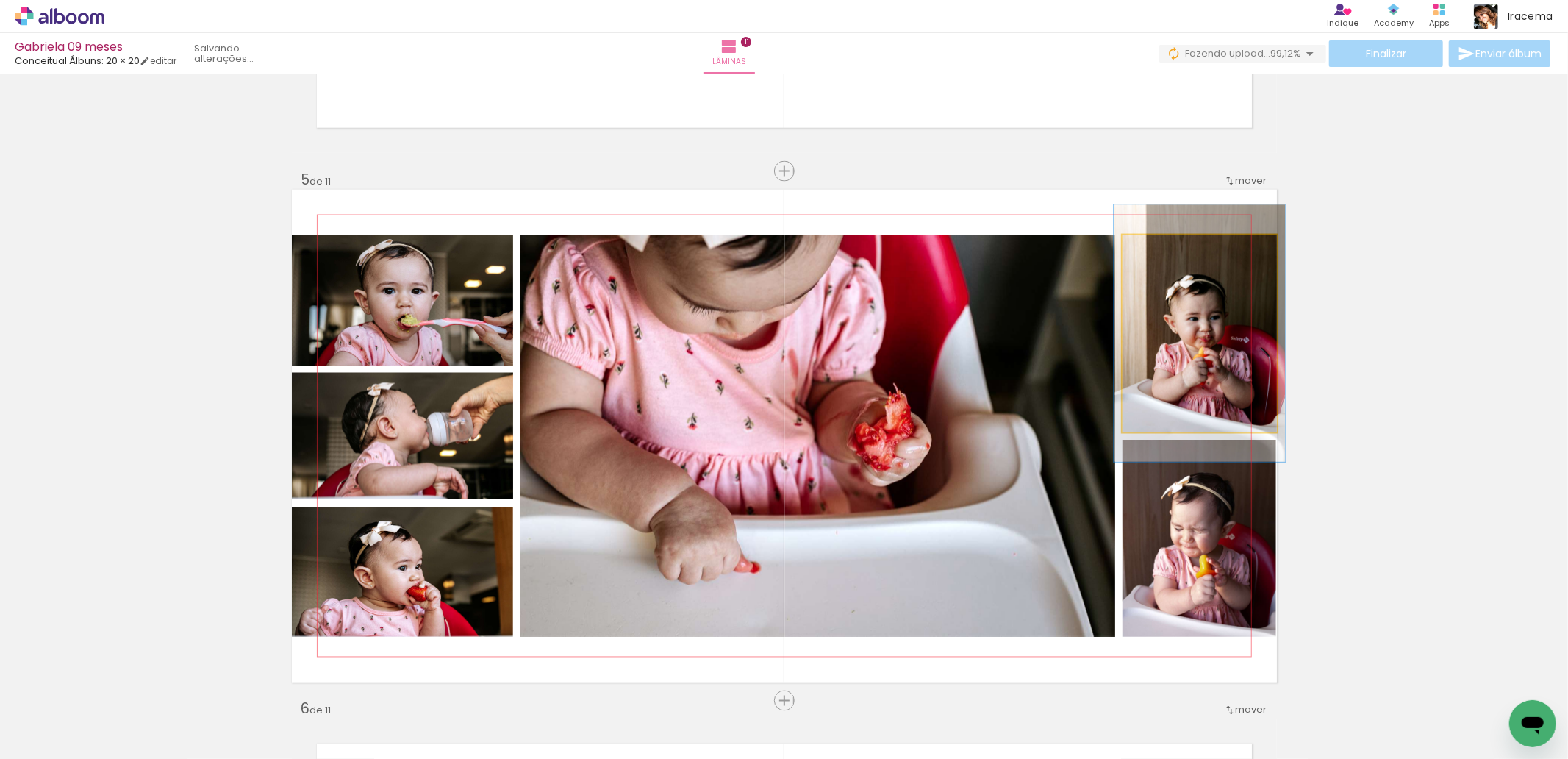
click at [1165, 245] on div at bounding box center [1162, 250] width 23 height 23
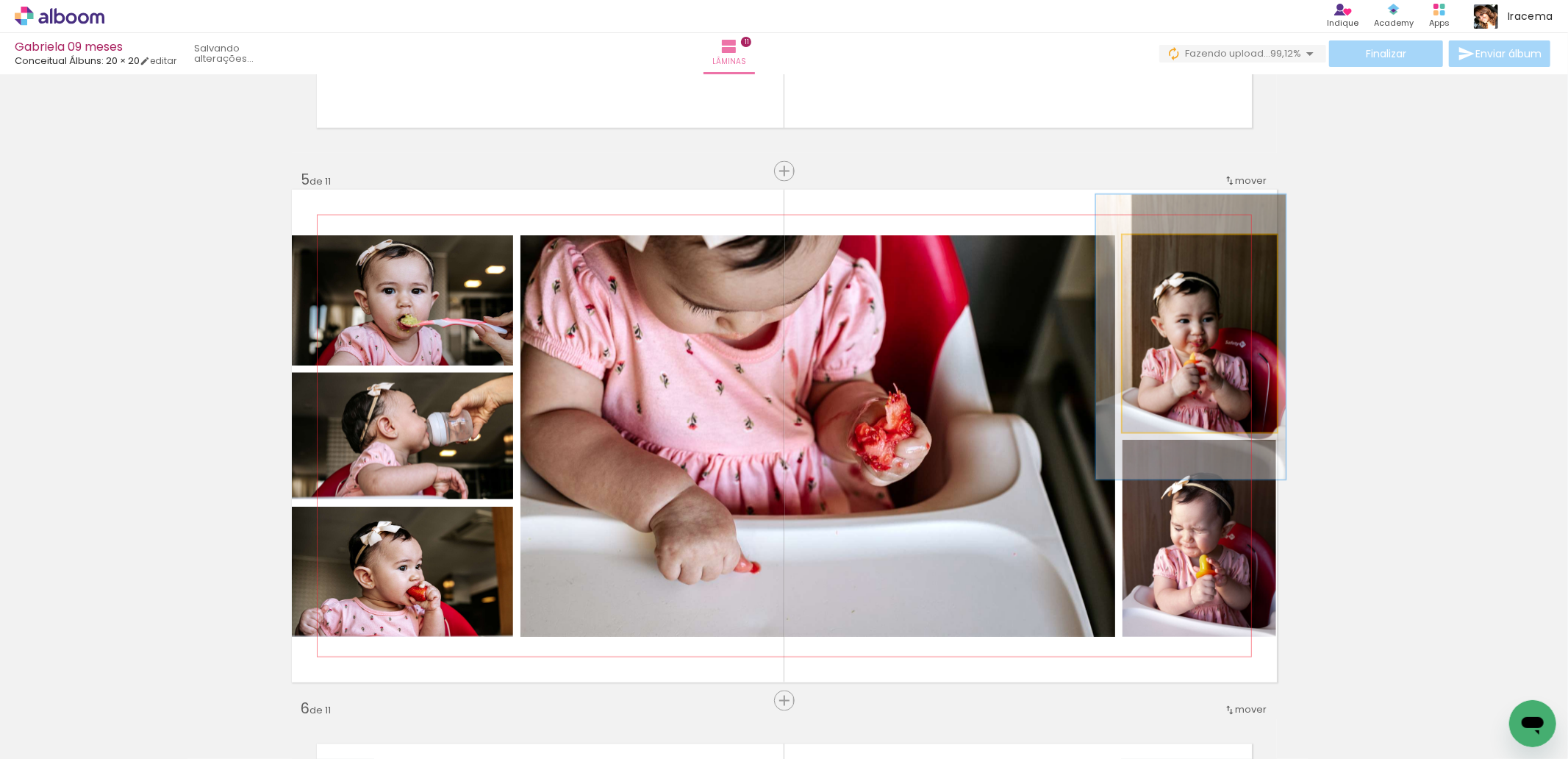
drag, startPoint x: 1158, startPoint y: 250, endPoint x: 1194, endPoint y: 340, distance: 96.9
type paper-slider "125"
click at [1167, 250] on div at bounding box center [1169, 250] width 13 height 13
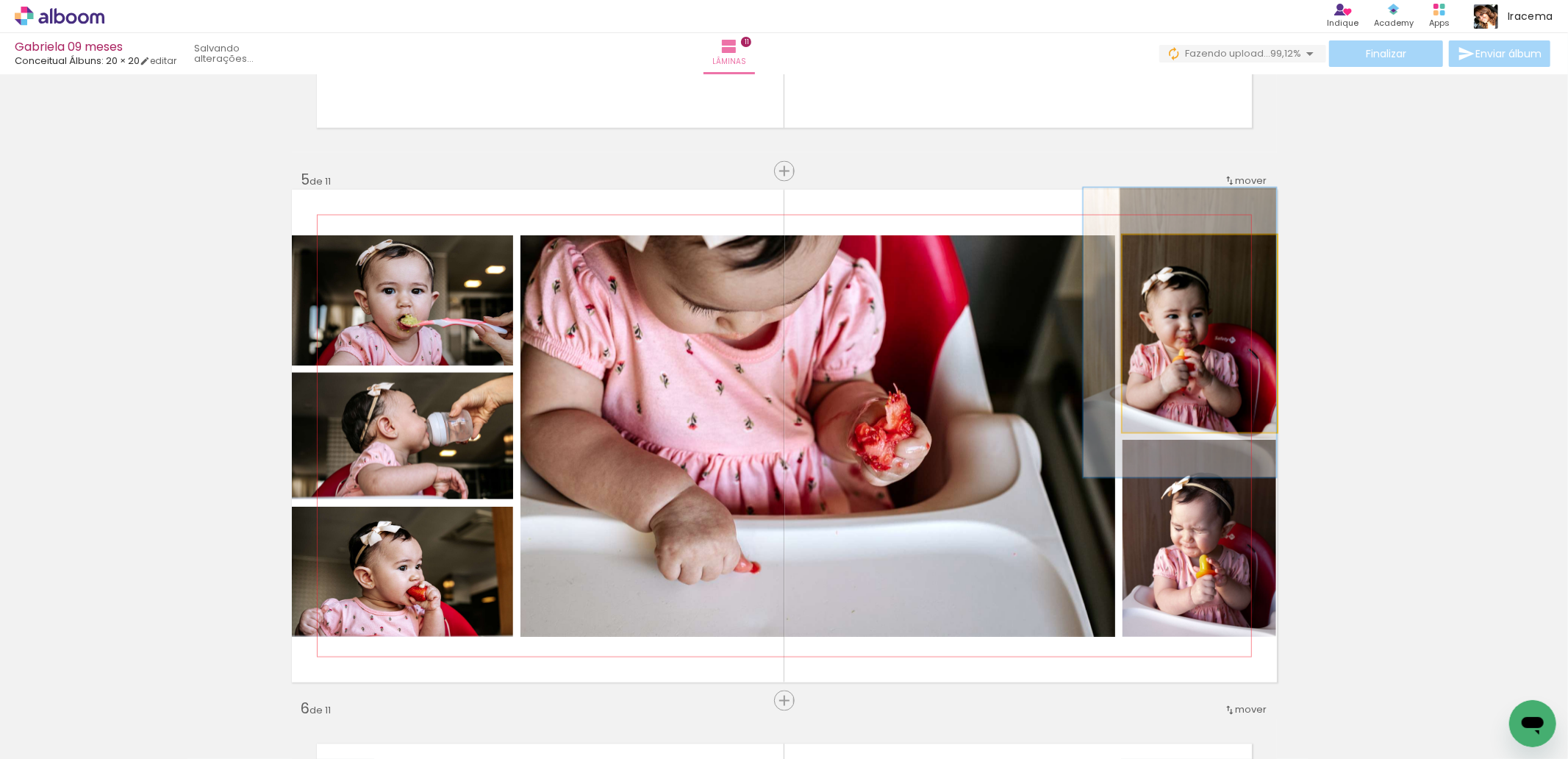
drag, startPoint x: 1189, startPoint y: 348, endPoint x: 1180, endPoint y: 343, distance: 10.3
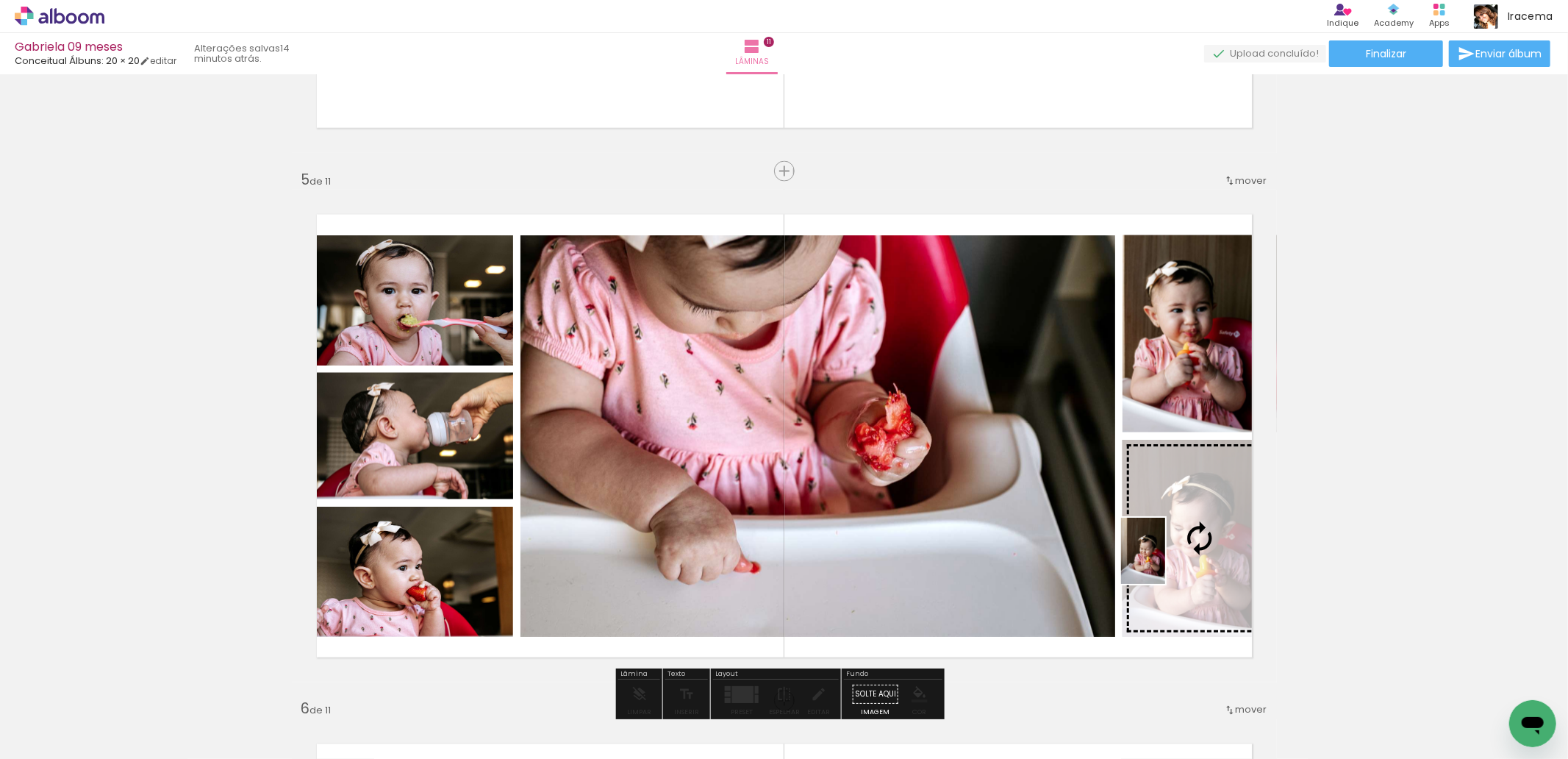
drag, startPoint x: 1059, startPoint y: 634, endPoint x: 1166, endPoint y: 562, distance: 129.0
click at [1166, 562] on quentale-workspace at bounding box center [784, 379] width 1568 height 759
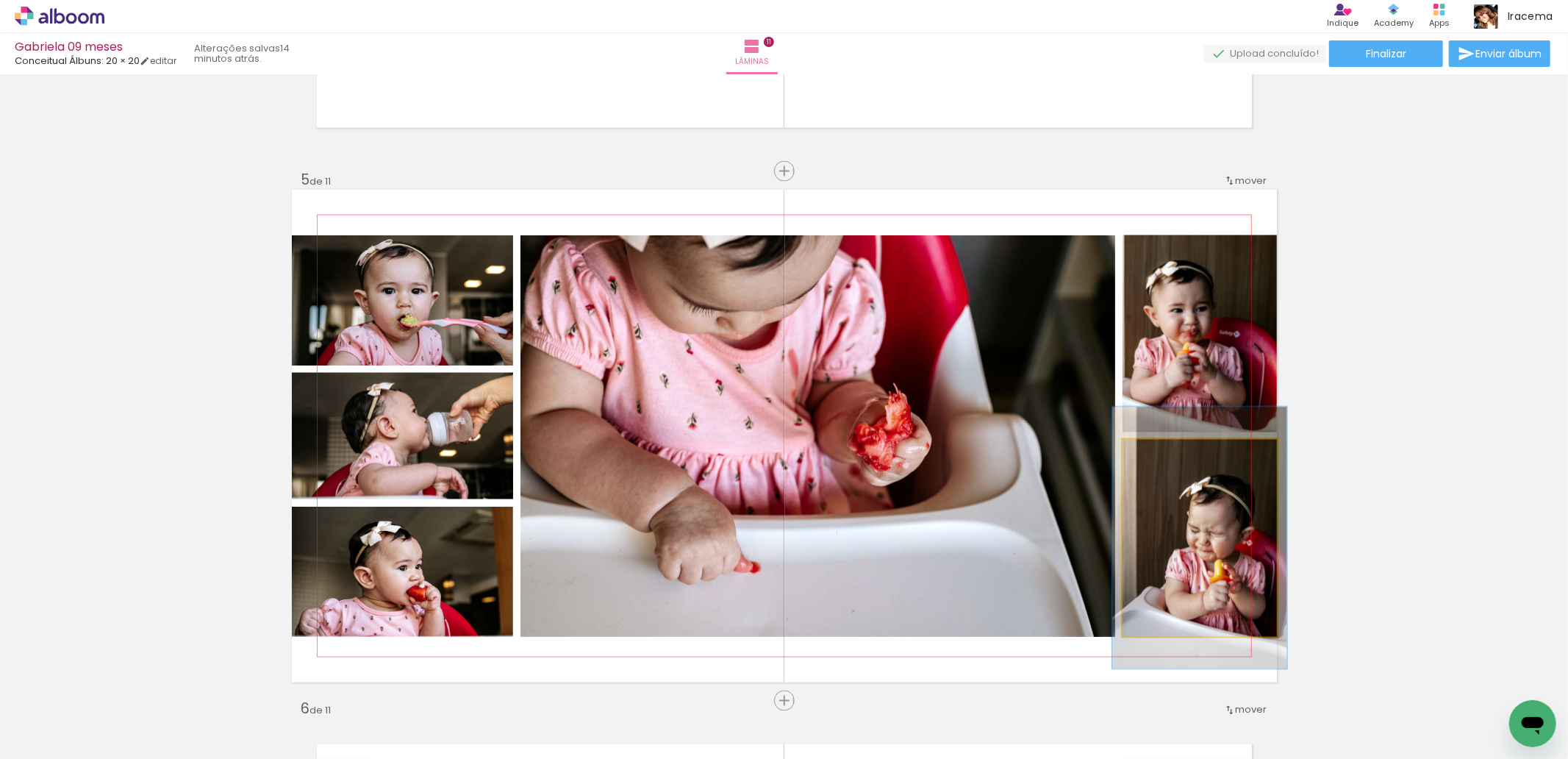
click at [1162, 456] on div at bounding box center [1164, 455] width 23 height 23
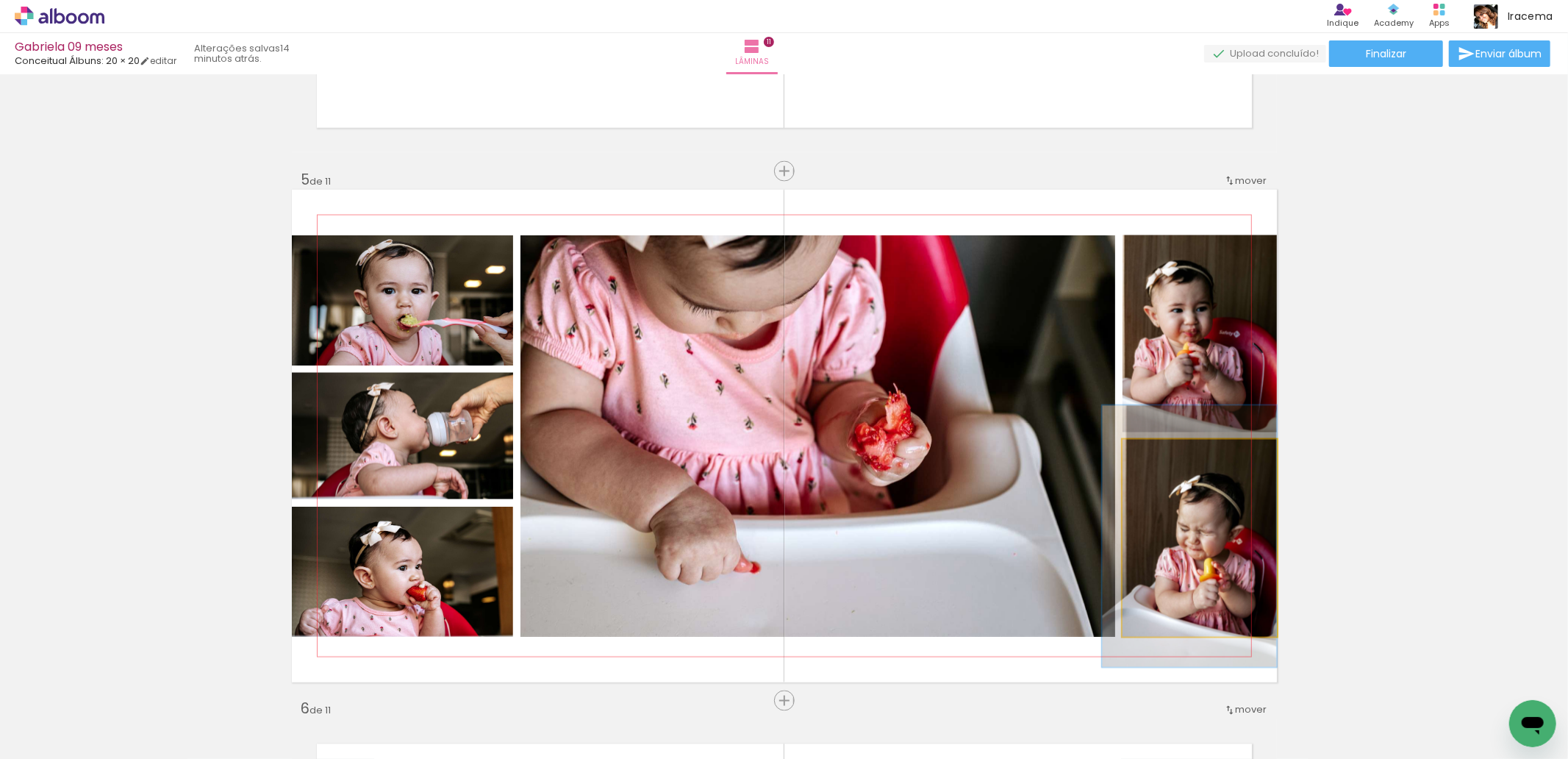
drag, startPoint x: 1173, startPoint y: 535, endPoint x: 1155, endPoint y: 534, distance: 18.0
click at [1165, 451] on div at bounding box center [1166, 455] width 23 height 23
drag, startPoint x: 1164, startPoint y: 546, endPoint x: 1149, endPoint y: 544, distance: 15.1
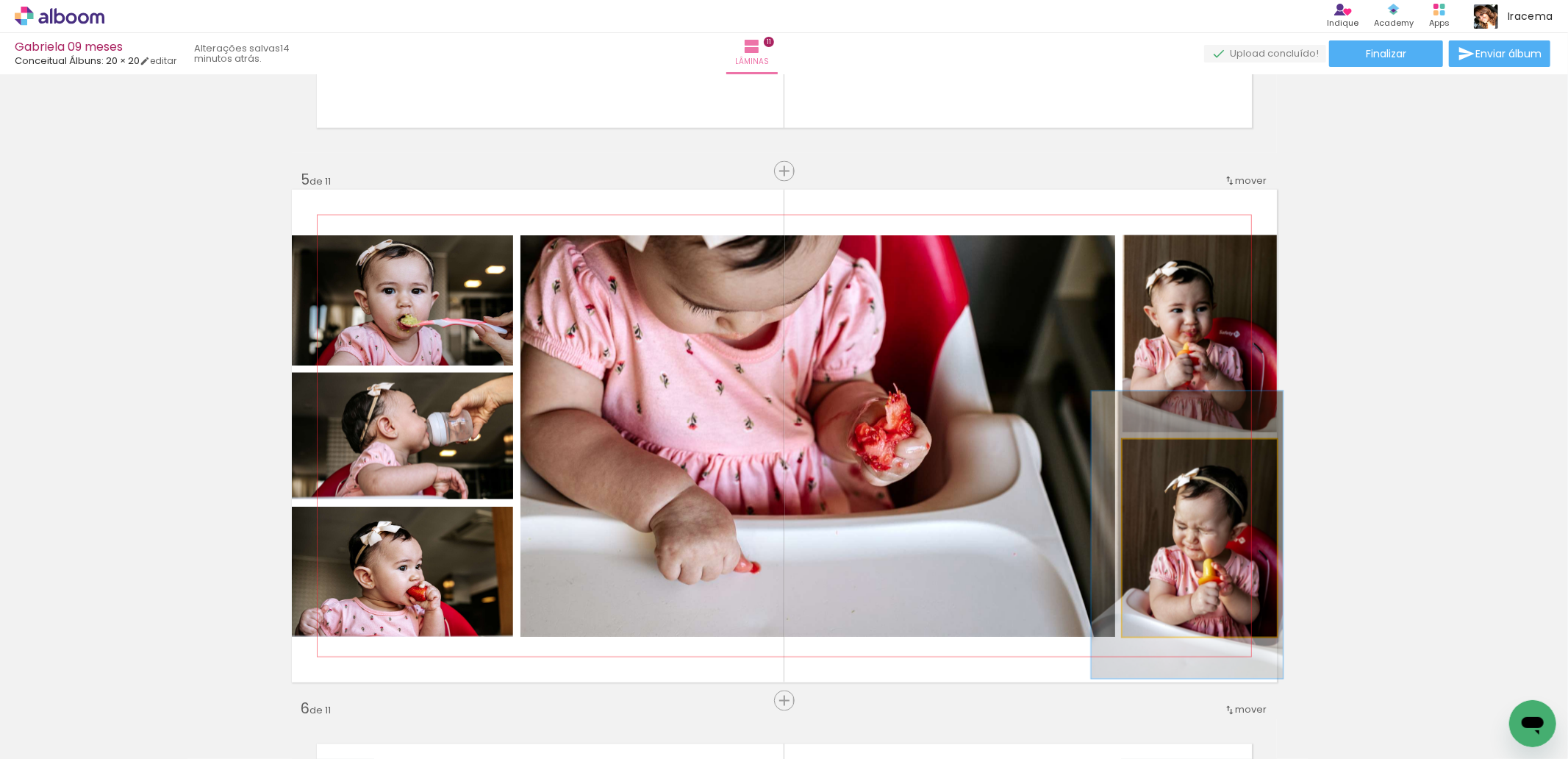
drag, startPoint x: 1167, startPoint y: 451, endPoint x: 1177, endPoint y: 544, distance: 93.5
type paper-slider "122"
click at [1171, 452] on div at bounding box center [1170, 455] width 23 height 23
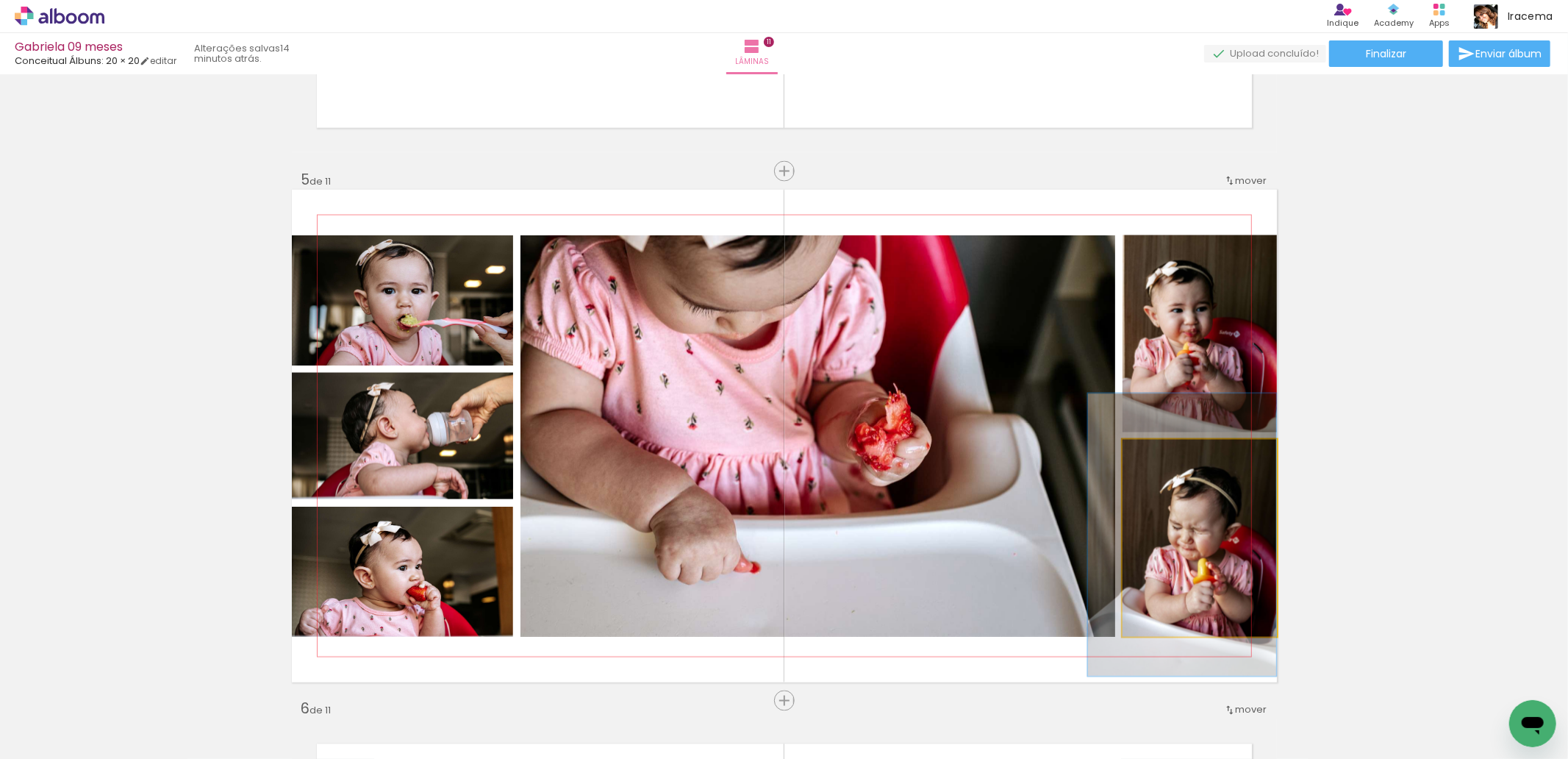
drag, startPoint x: 1170, startPoint y: 544, endPoint x: 1151, endPoint y: 544, distance: 19.0
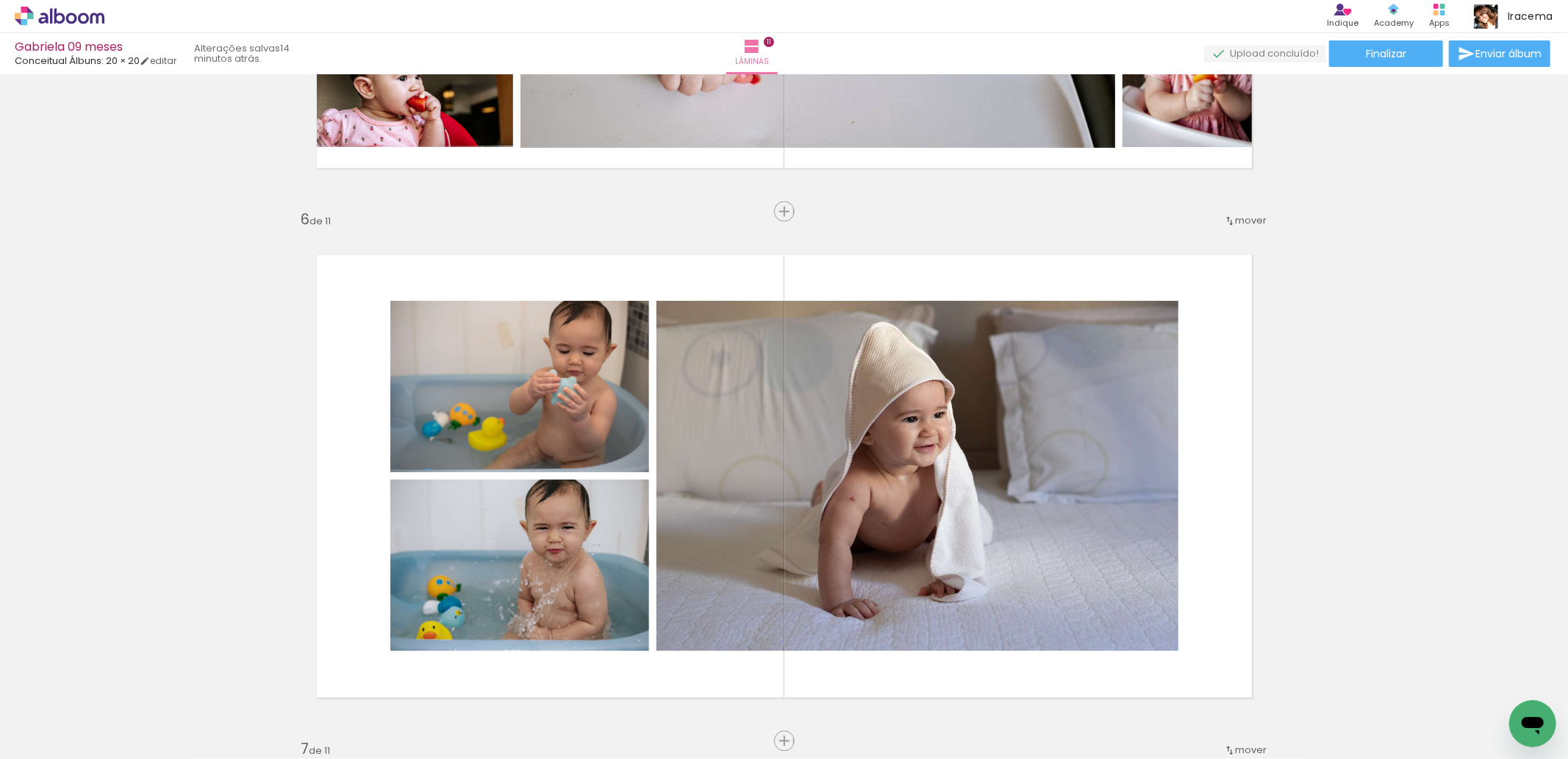
scroll to position [0, 16785]
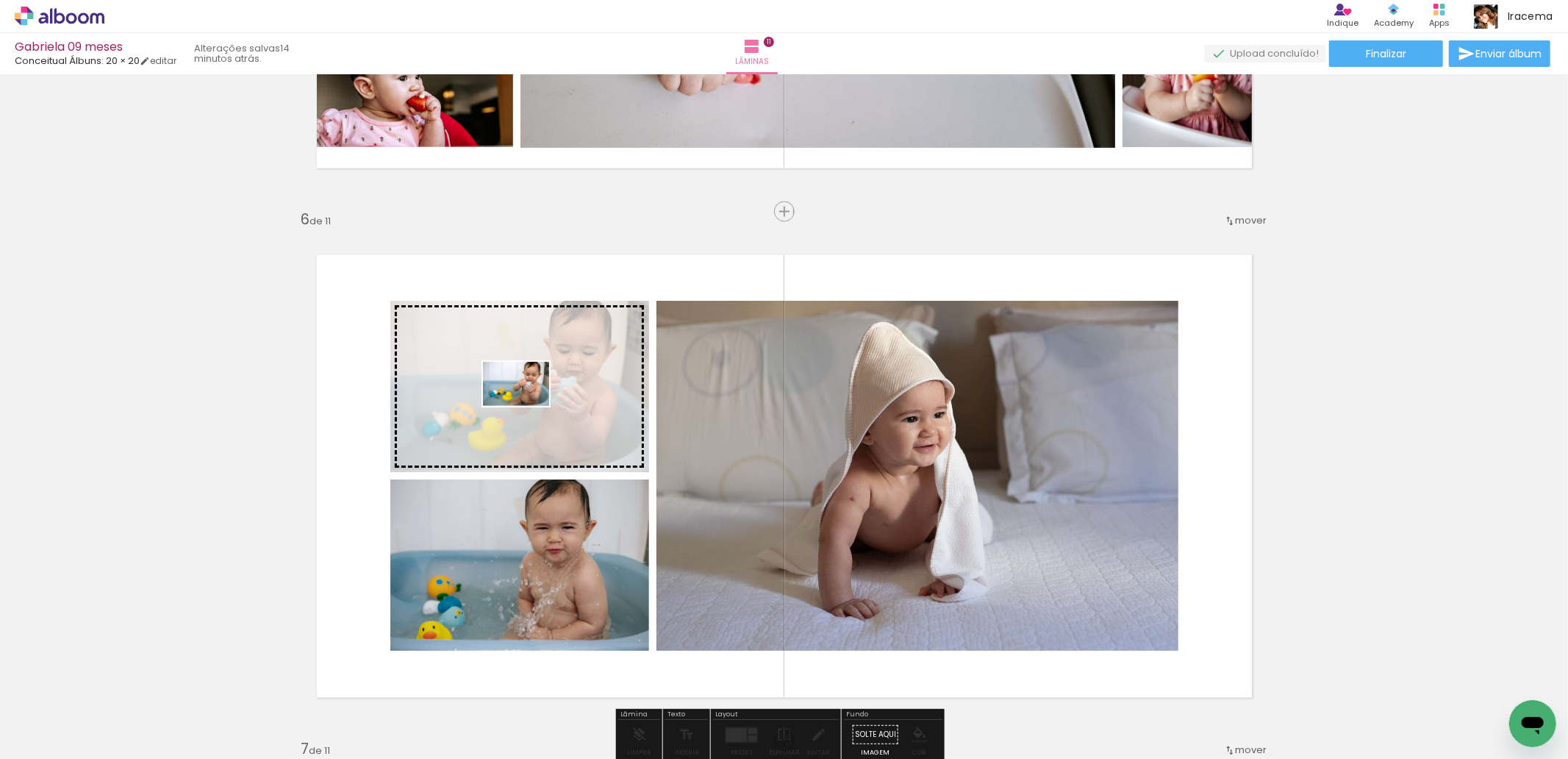
drag, startPoint x: 1162, startPoint y: 706, endPoint x: 527, endPoint y: 406, distance: 702.3
click at [527, 406] on quentale-workspace at bounding box center [784, 379] width 1568 height 759
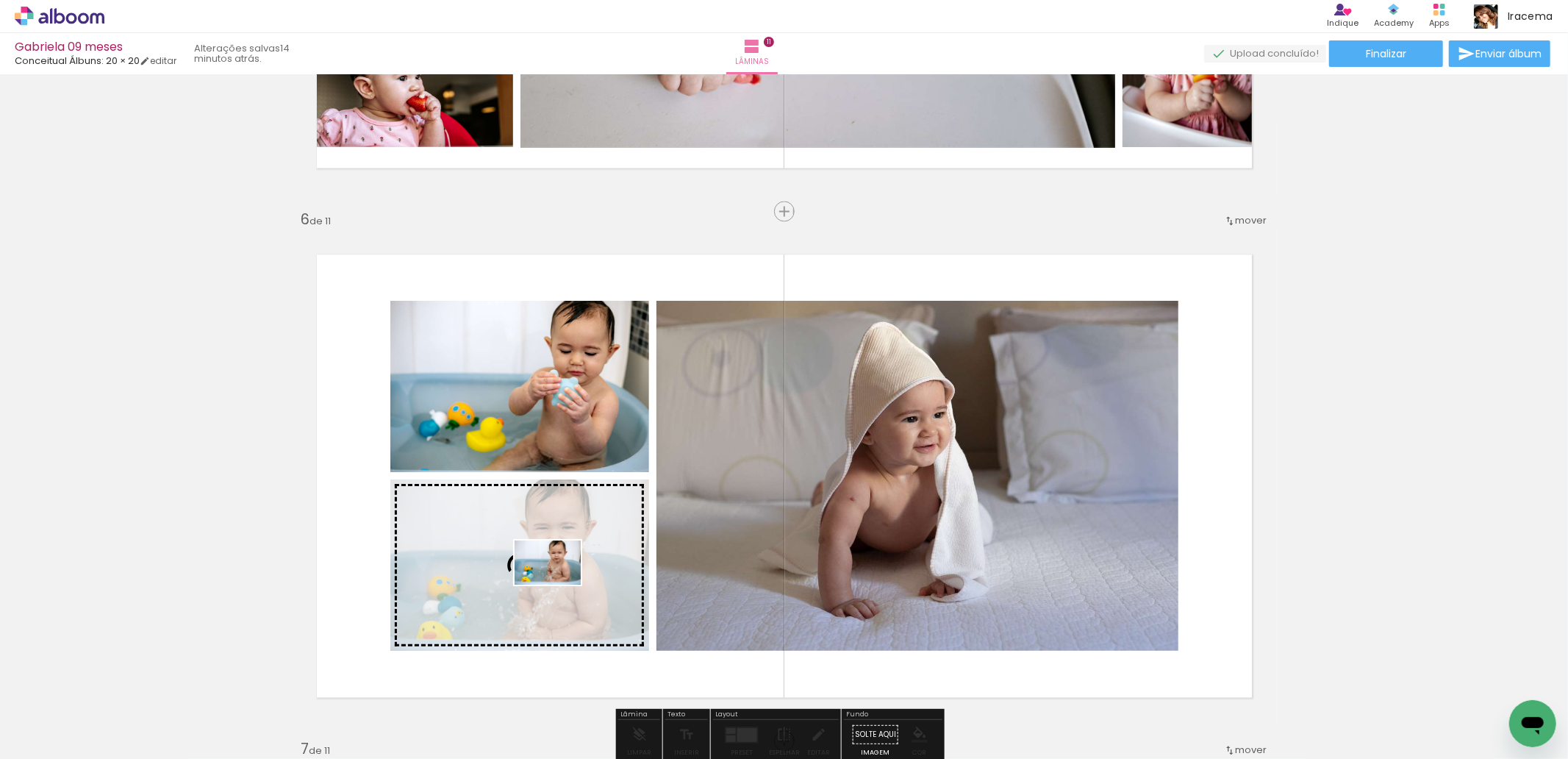
drag, startPoint x: 1027, startPoint y: 691, endPoint x: 559, endPoint y: 584, distance: 480.1
click at [559, 584] on quentale-workspace at bounding box center [784, 379] width 1568 height 759
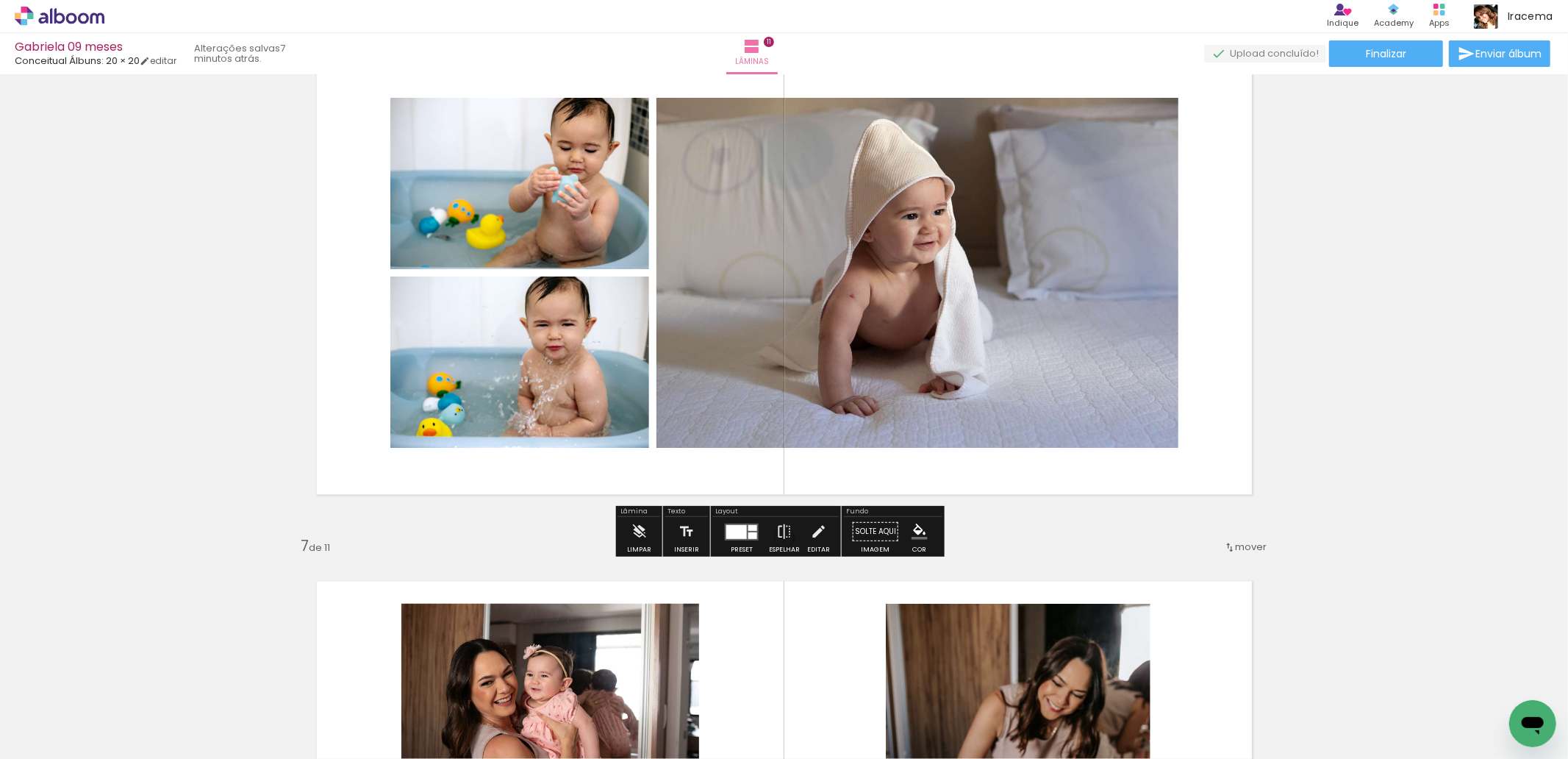
scroll to position [2875, 0]
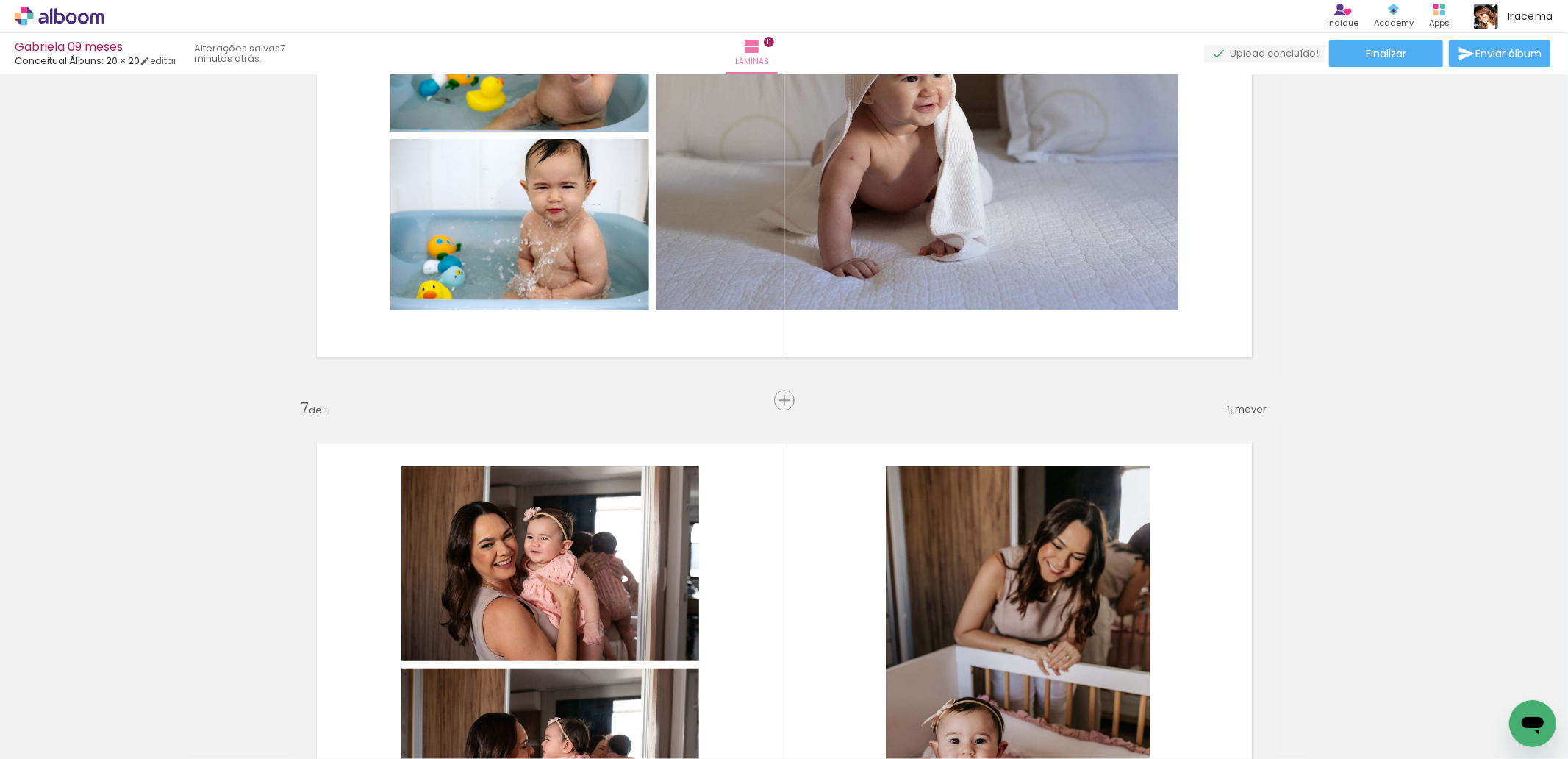
click at [64, 737] on span "Adicionar Fotos" at bounding box center [52, 739] width 44 height 16
click at [0, 0] on input "file" at bounding box center [0, 0] width 0 height 0
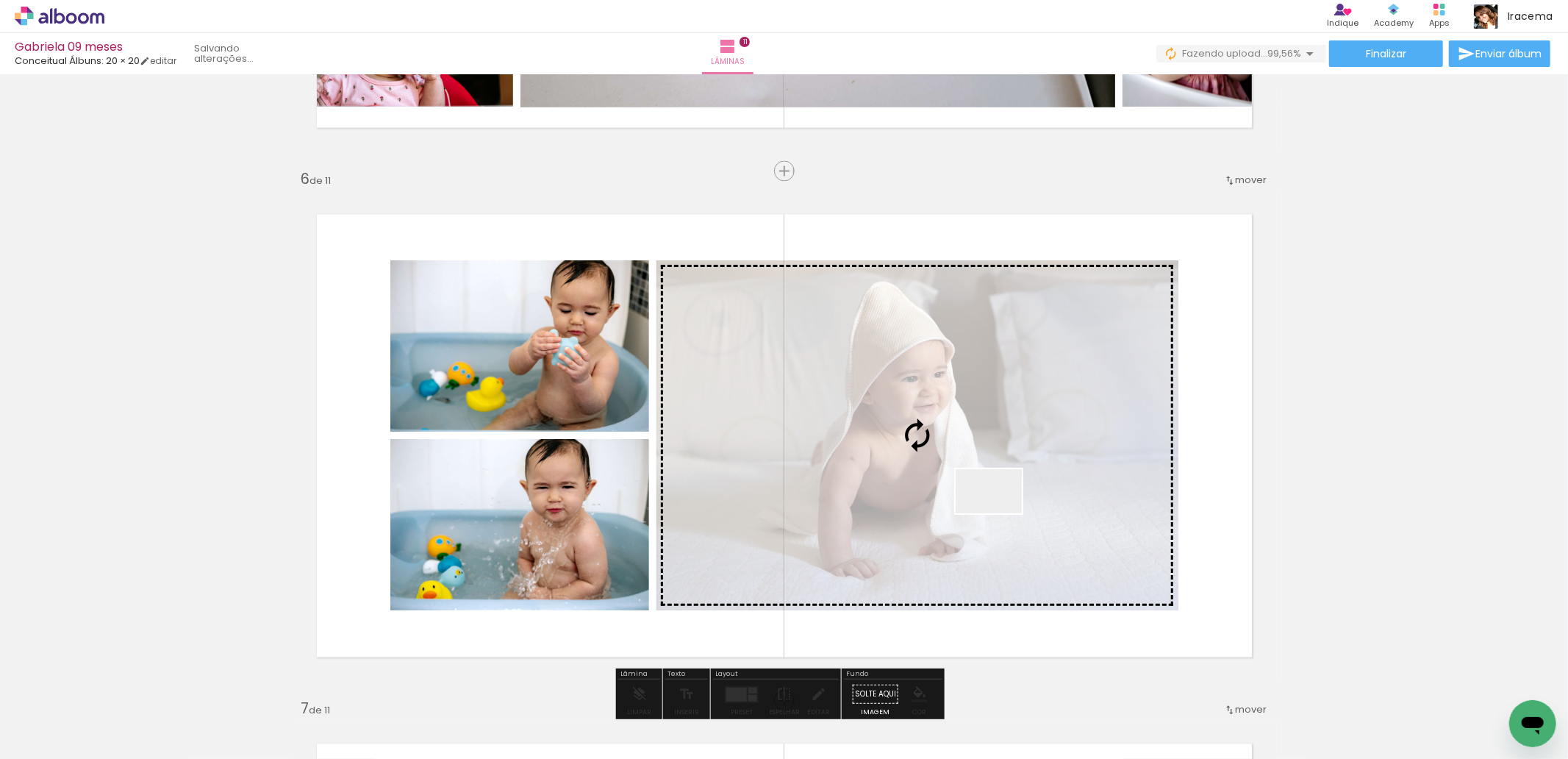
drag, startPoint x: 1059, startPoint y: 574, endPoint x: 1000, endPoint y: 513, distance: 84.9
click at [1000, 513] on quentale-workspace at bounding box center [784, 379] width 1568 height 759
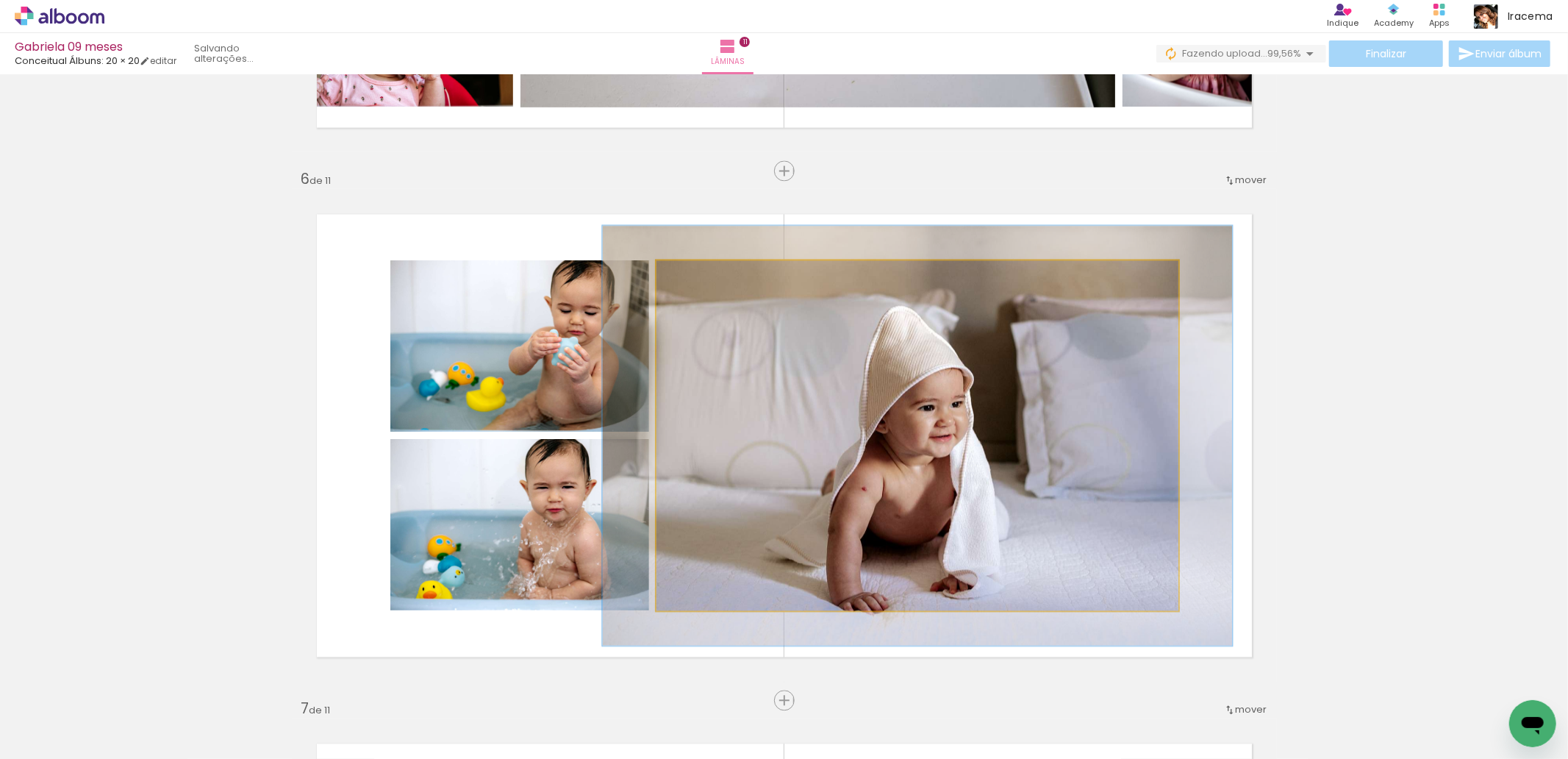
drag, startPoint x: 691, startPoint y: 275, endPoint x: 702, endPoint y: 276, distance: 11.0
type paper-slider "121"
click at [702, 276] on div at bounding box center [701, 275] width 23 height 23
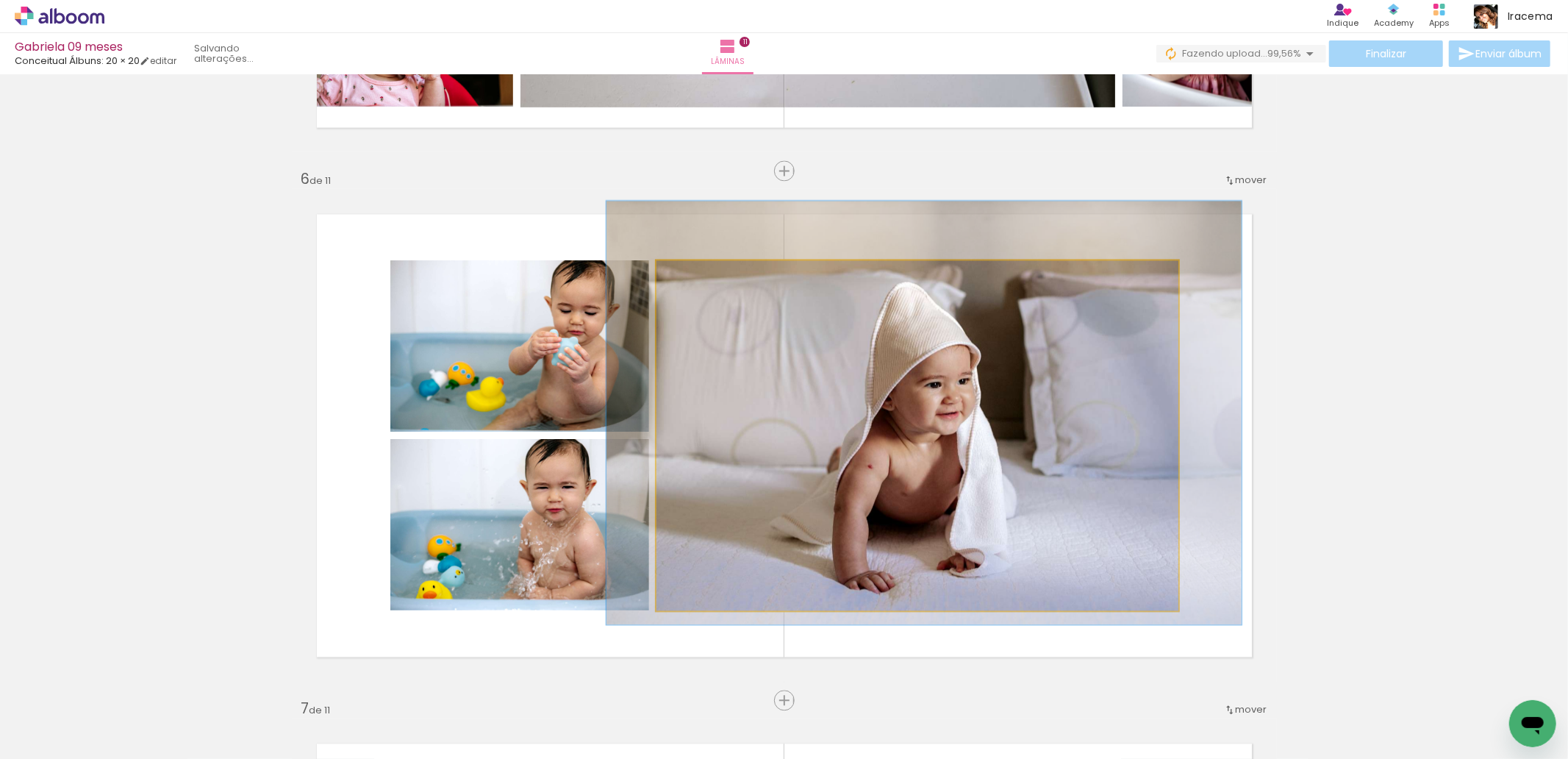
drag, startPoint x: 917, startPoint y: 392, endPoint x: 924, endPoint y: 376, distance: 17.5
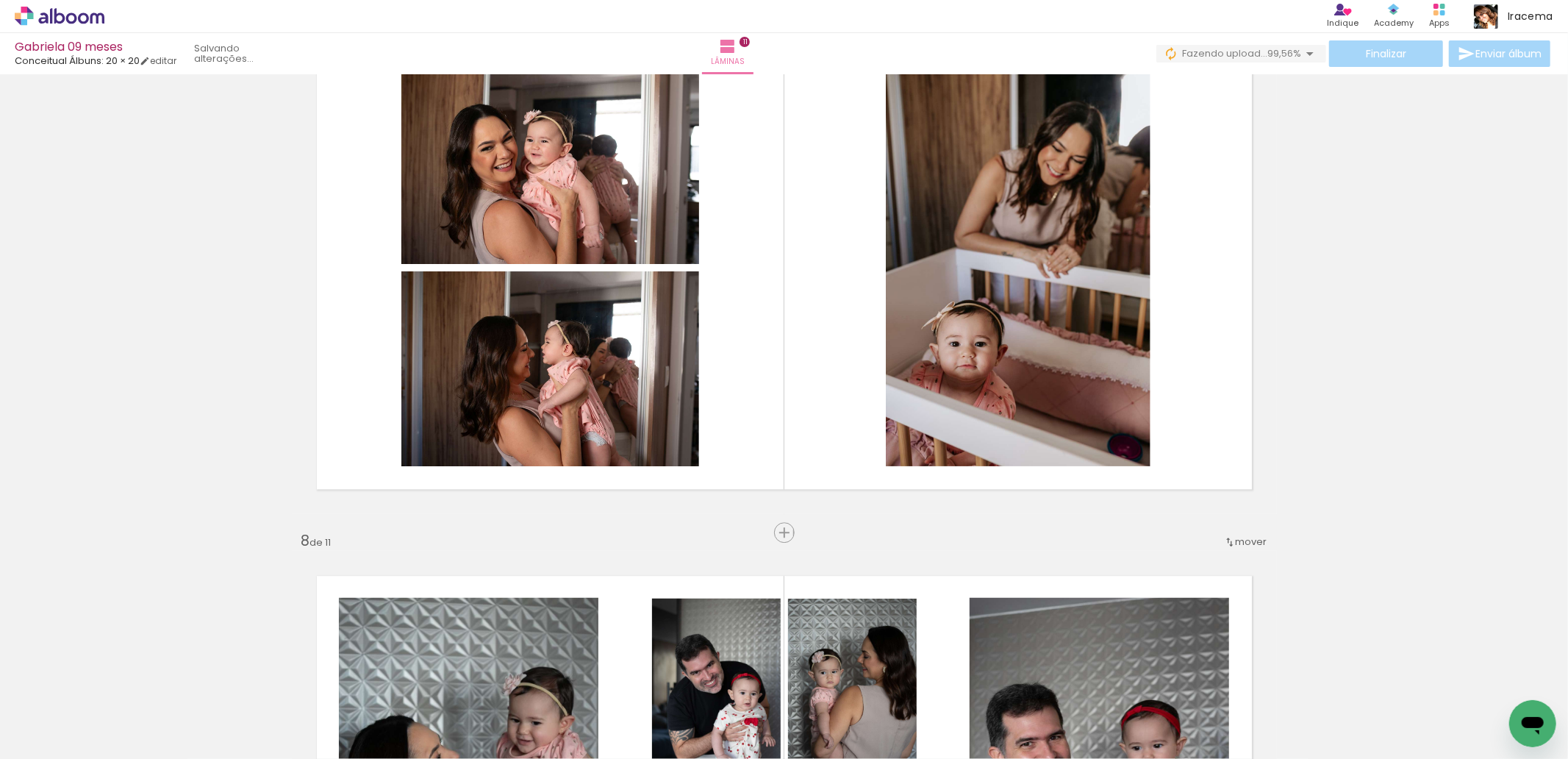
scroll to position [0, 15128]
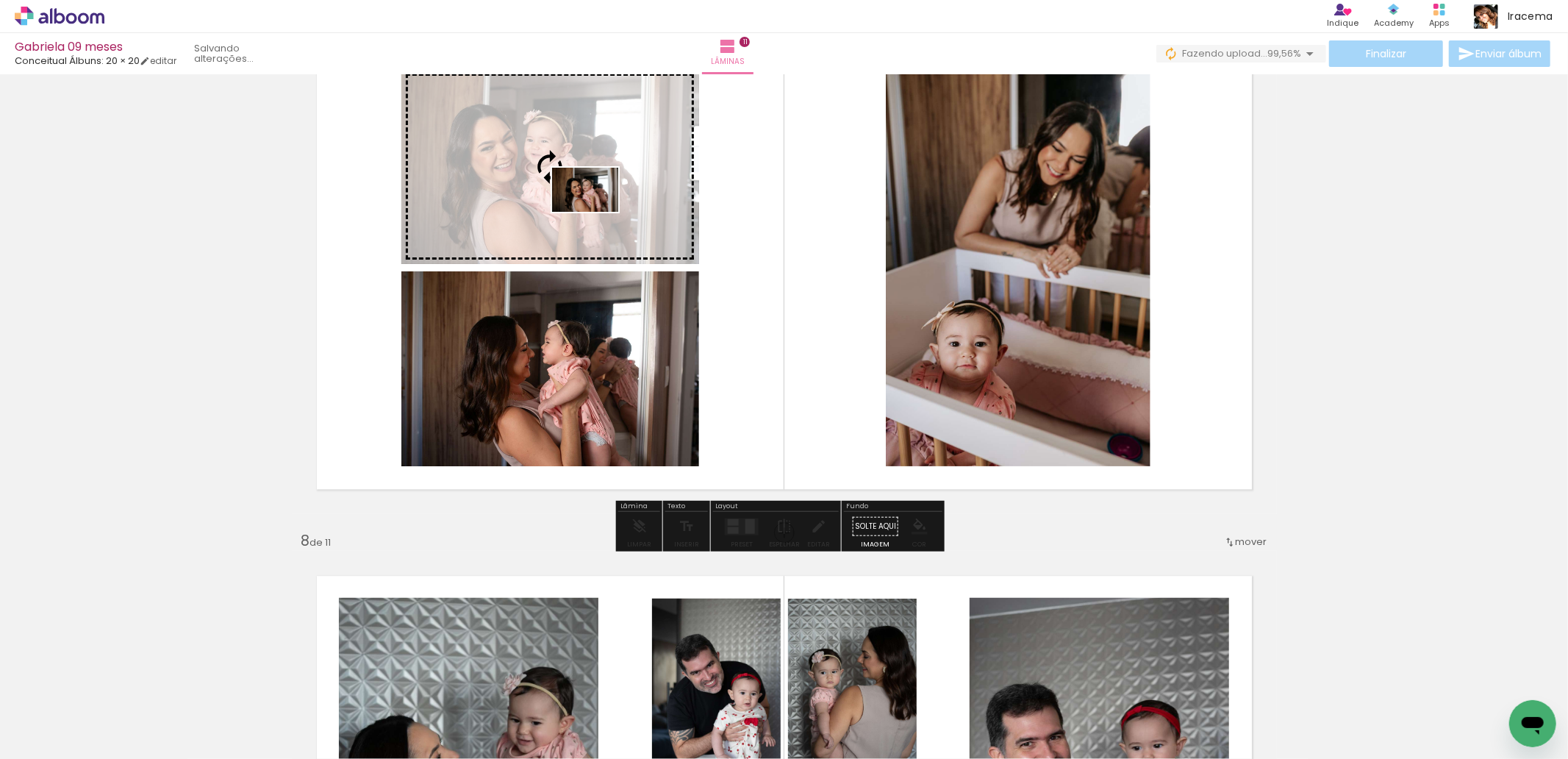
drag, startPoint x: 989, startPoint y: 704, endPoint x: 596, endPoint y: 211, distance: 630.5
click at [596, 211] on quentale-workspace at bounding box center [784, 379] width 1568 height 759
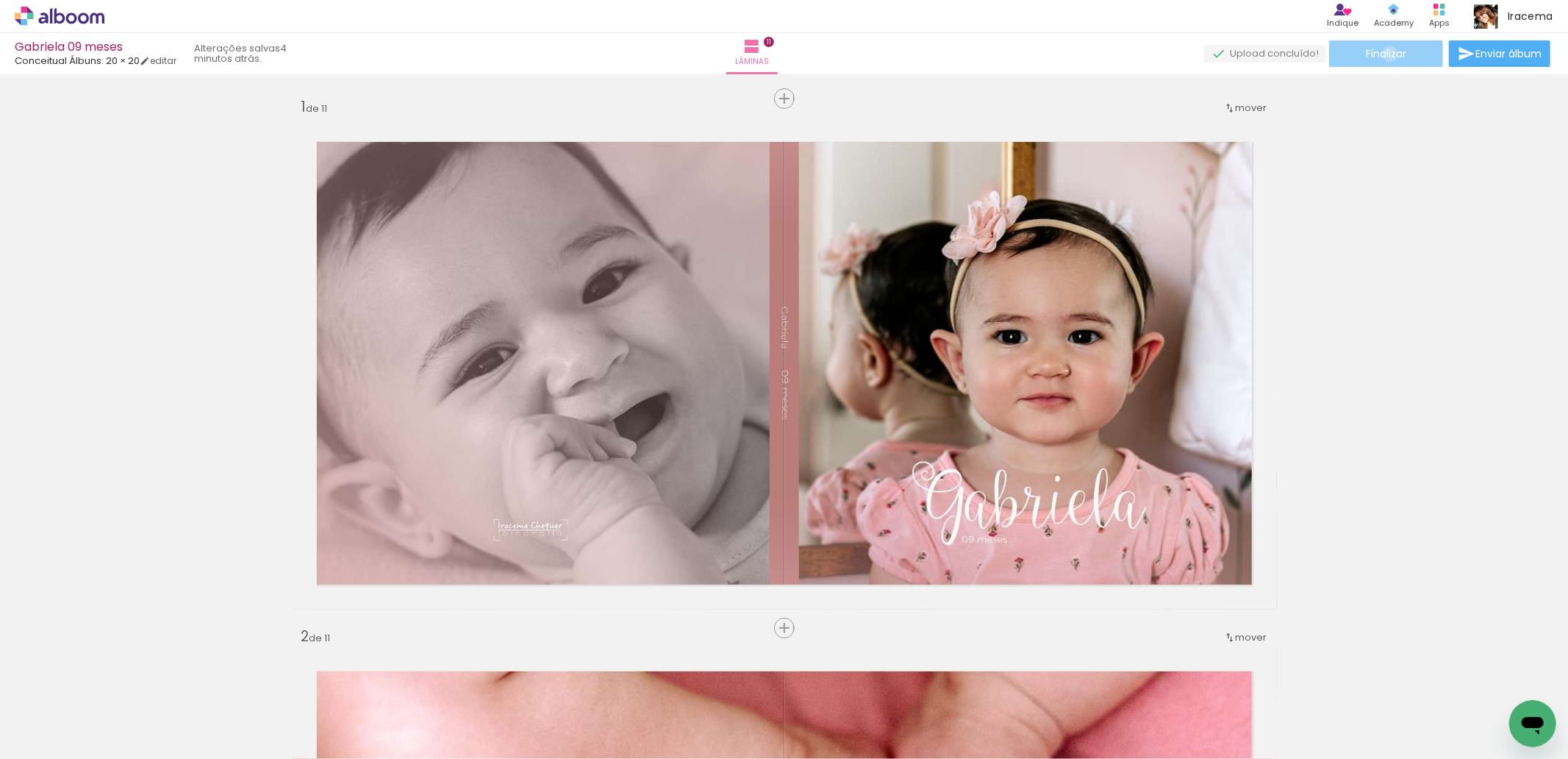
click at [1385, 54] on span "Finalizar" at bounding box center [1386, 53] width 41 height 10
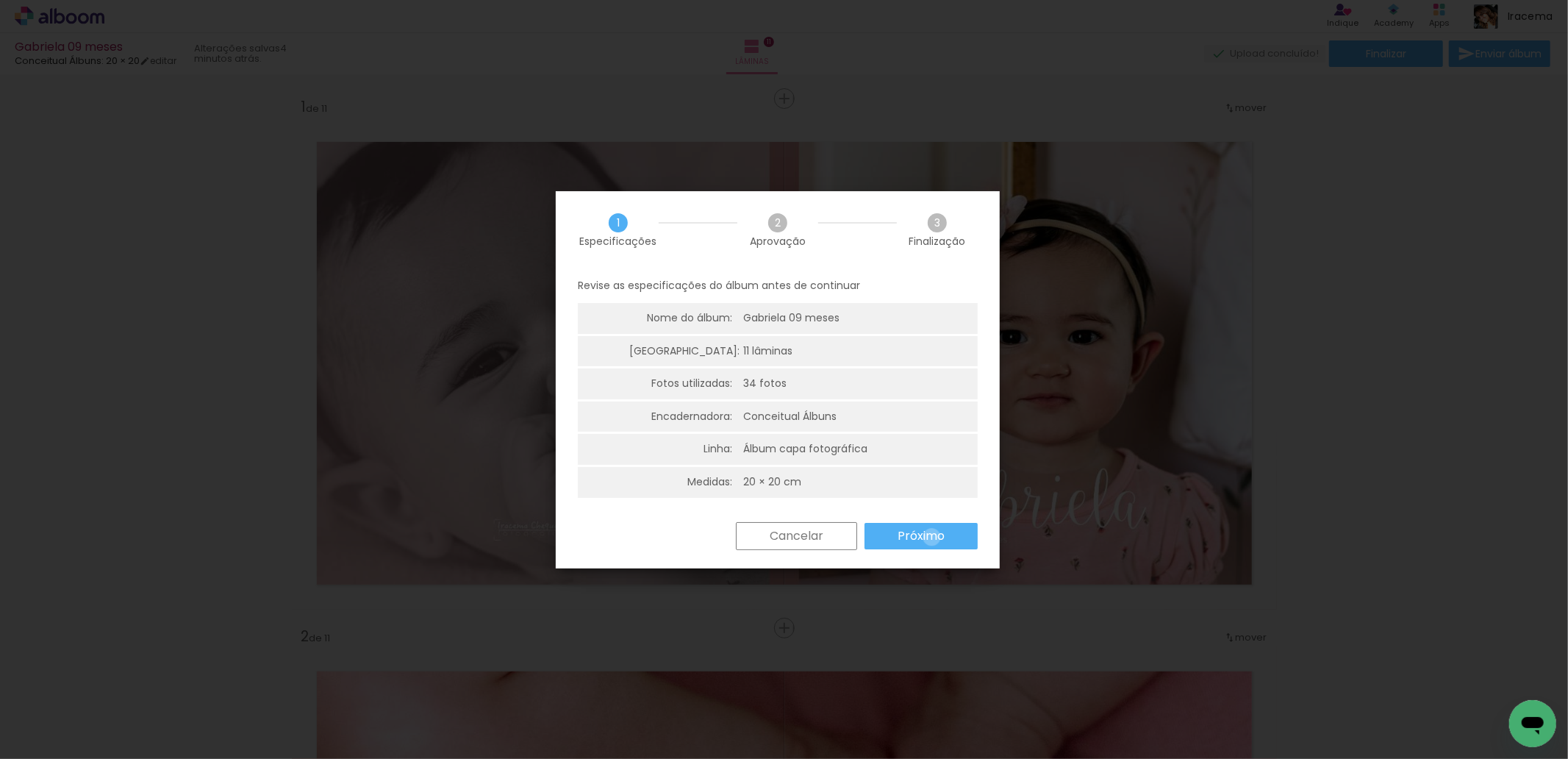
click at [0, 0] on slot "Próximo" at bounding box center [0, 0] width 0 height 0
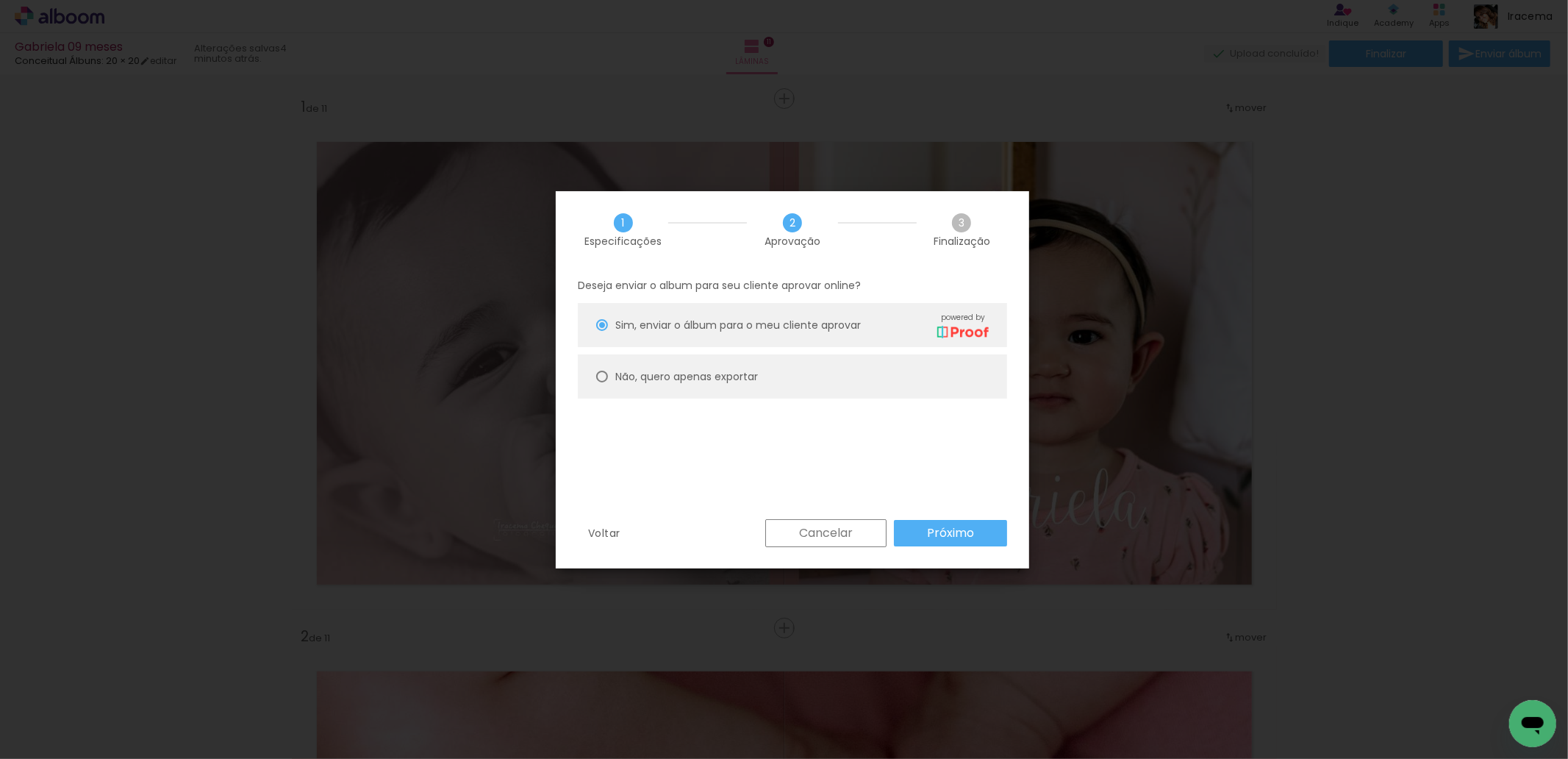
click at [0, 0] on slot "Próximo" at bounding box center [0, 0] width 0 height 0
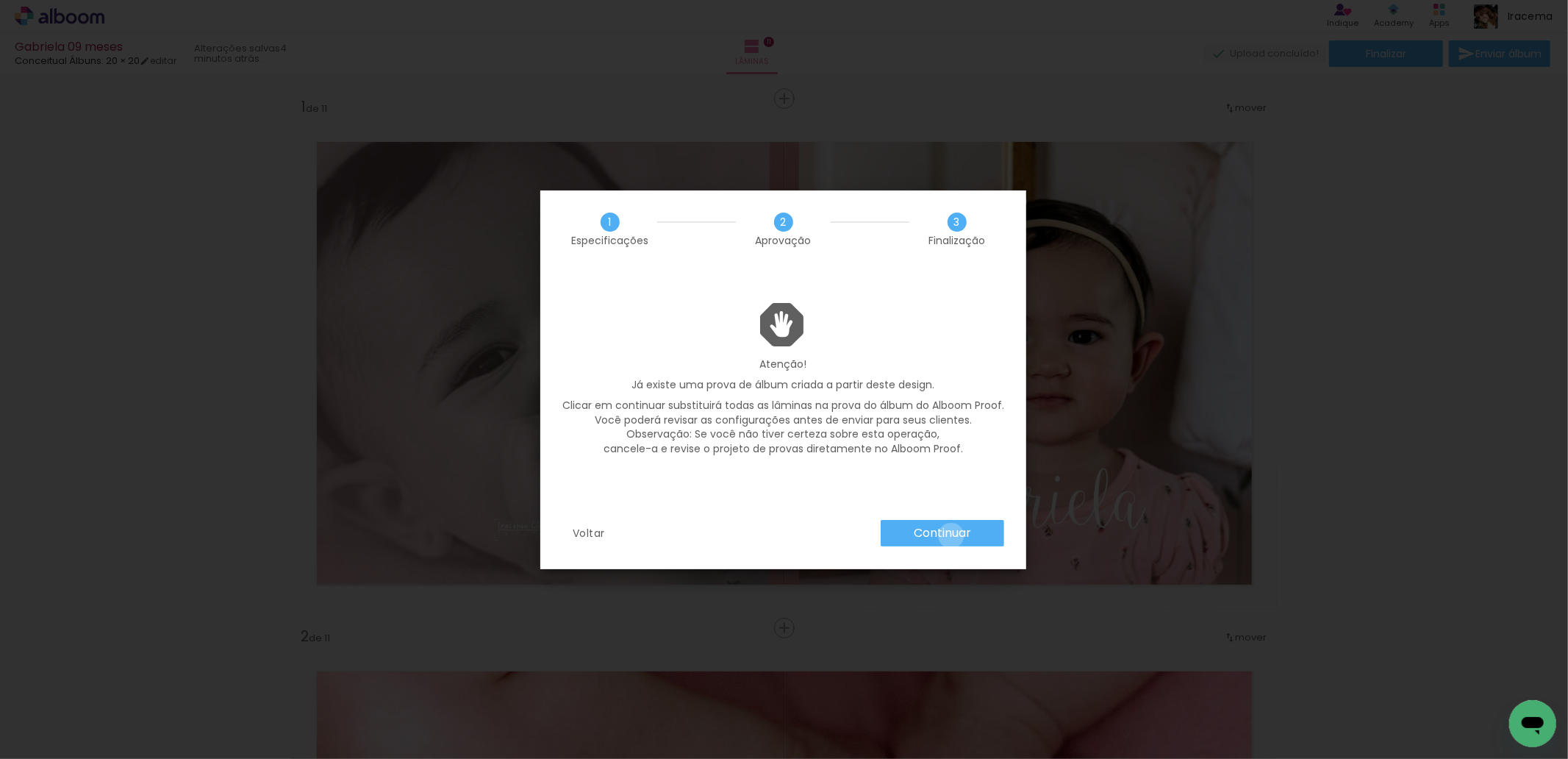
click at [0, 0] on slot "Continuar" at bounding box center [0, 0] width 0 height 0
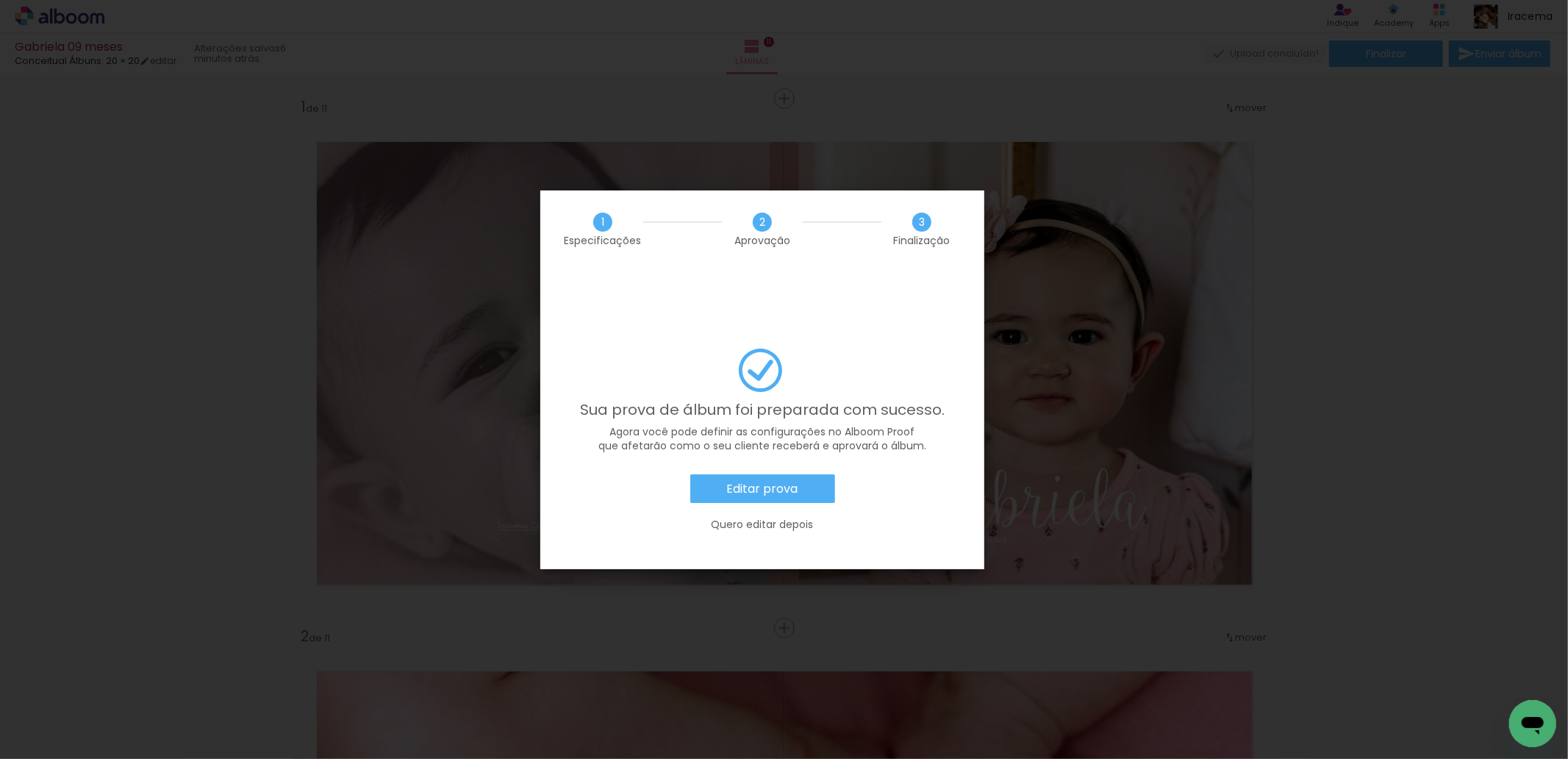
click at [799, 474] on paper-button "Editar prova" at bounding box center [763, 489] width 145 height 30
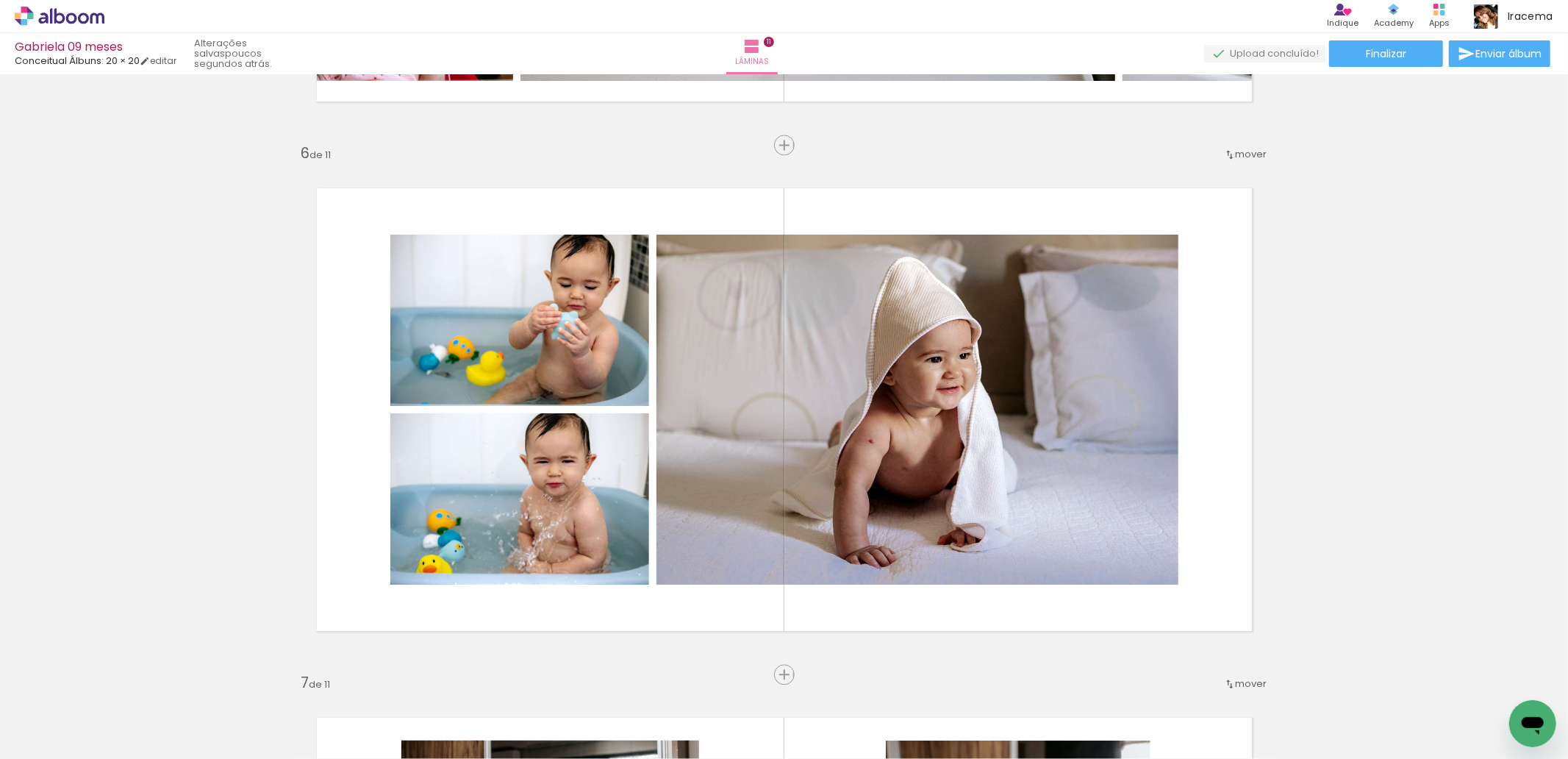
scroll to position [2803, 0]
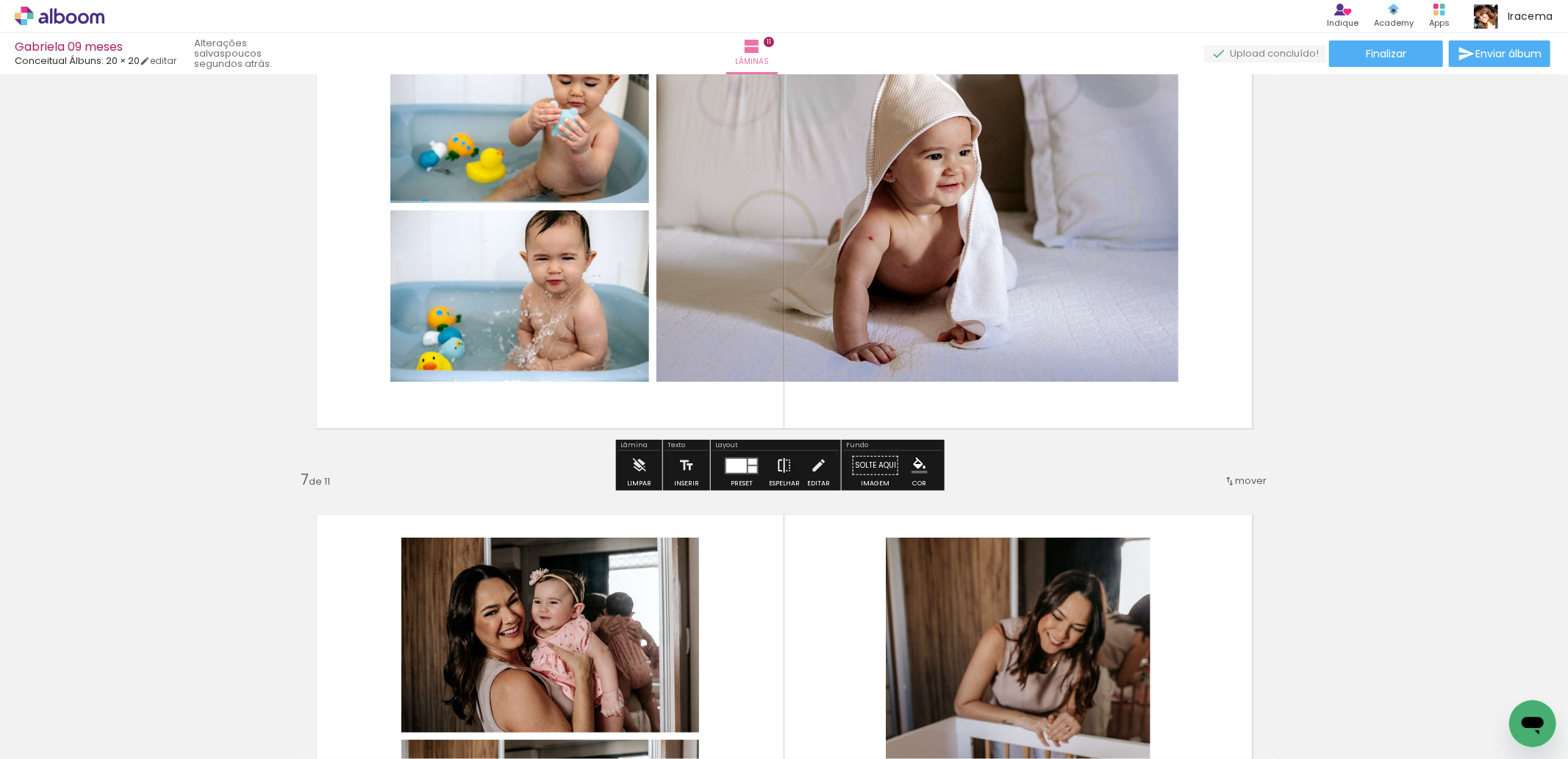
click at [782, 466] on iron-icon at bounding box center [784, 465] width 16 height 30
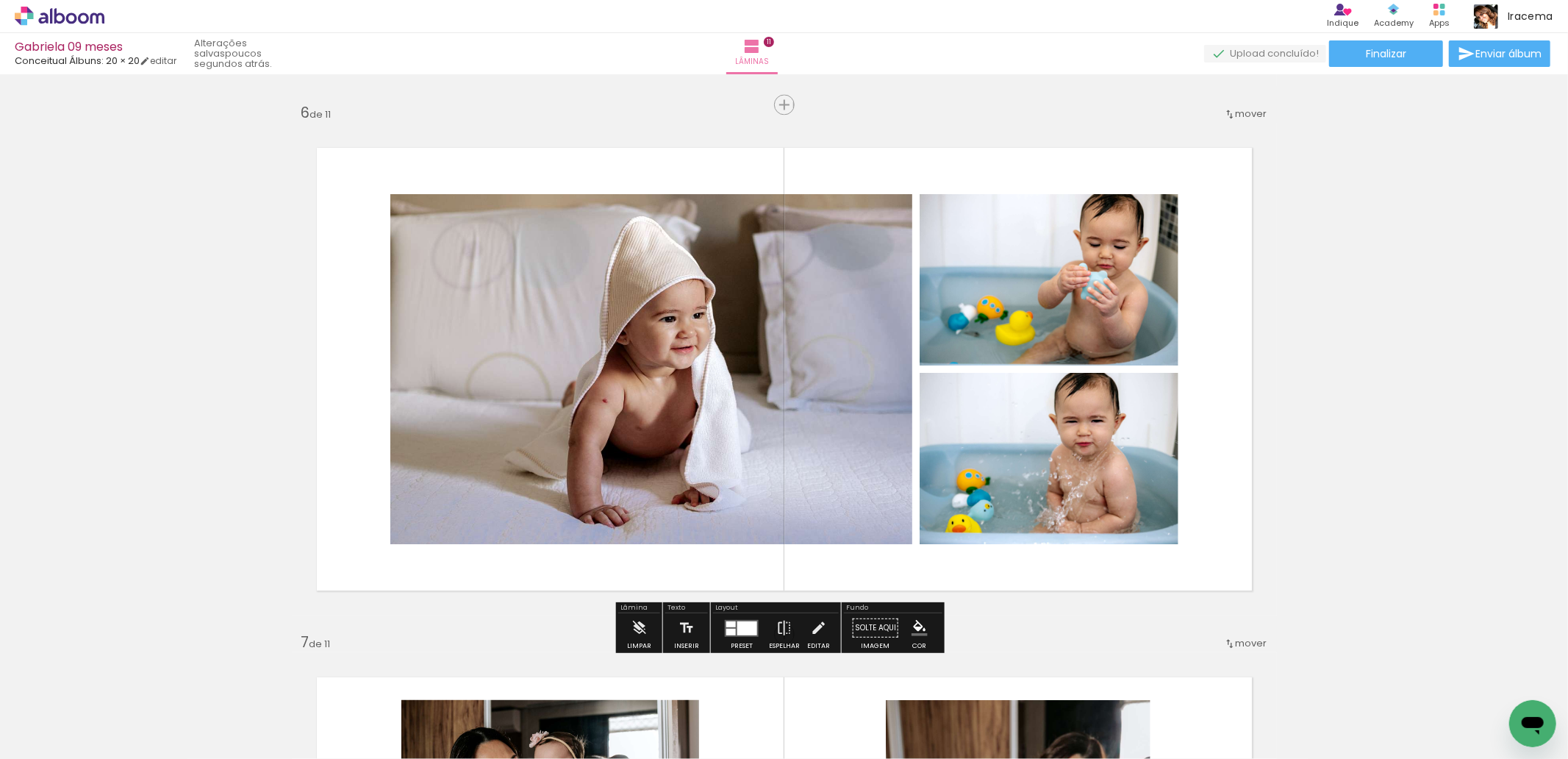
scroll to position [2544, 0]
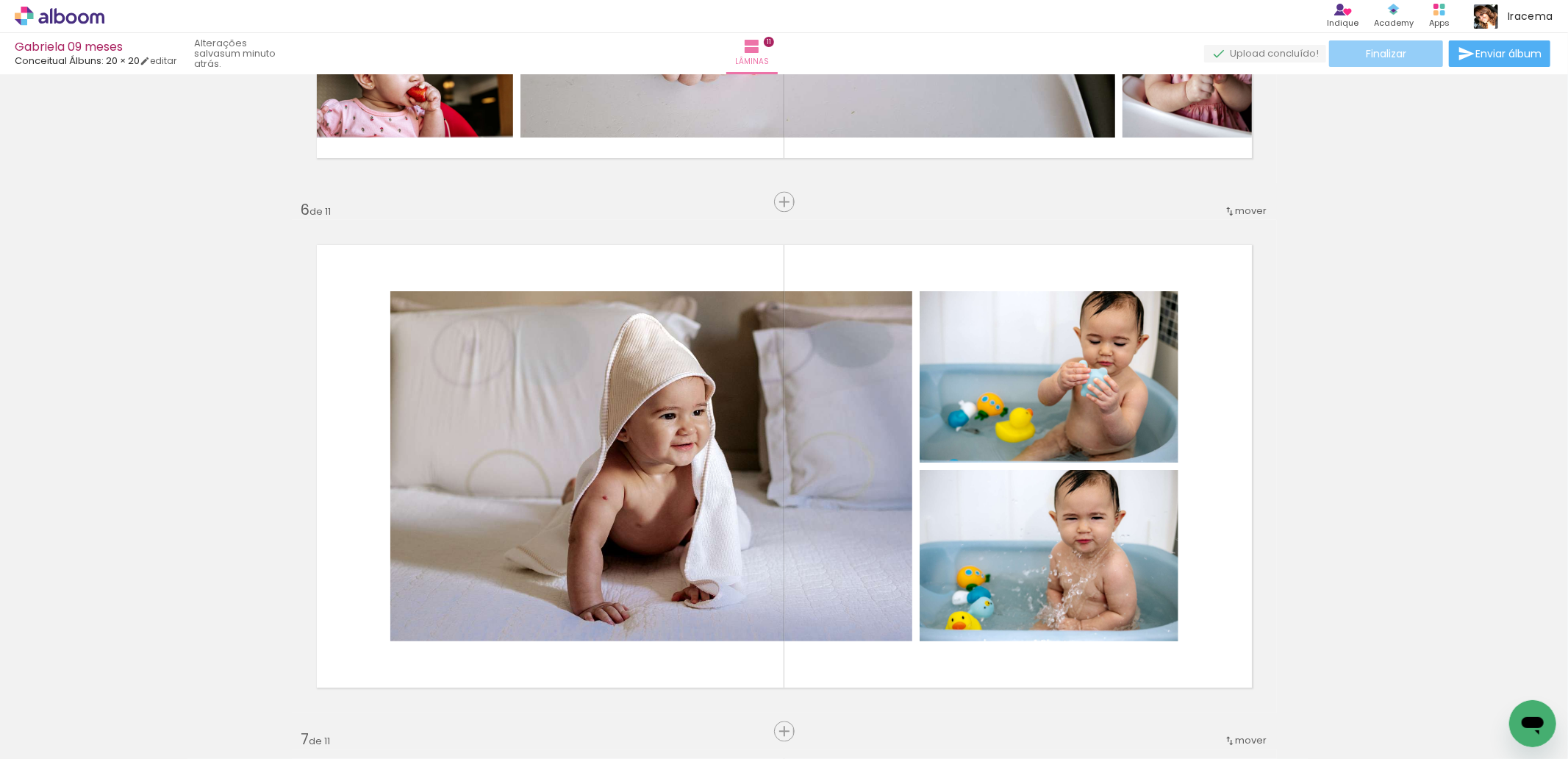
click at [1381, 51] on span "Finalizar" at bounding box center [1386, 53] width 41 height 10
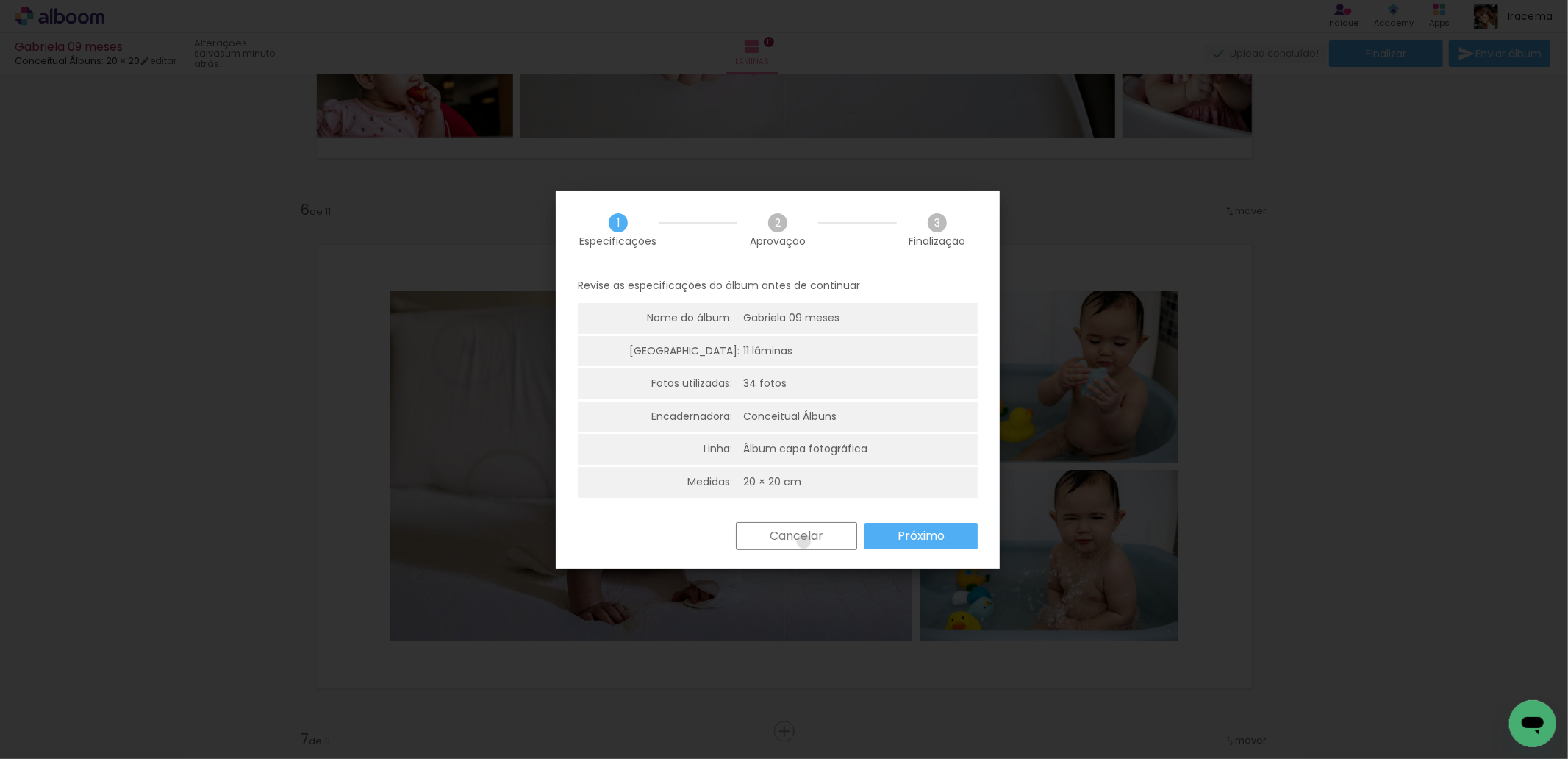
click at [0, 0] on slot "Cancelar" at bounding box center [0, 0] width 0 height 0
